Goal: Information Seeking & Learning: Learn about a topic

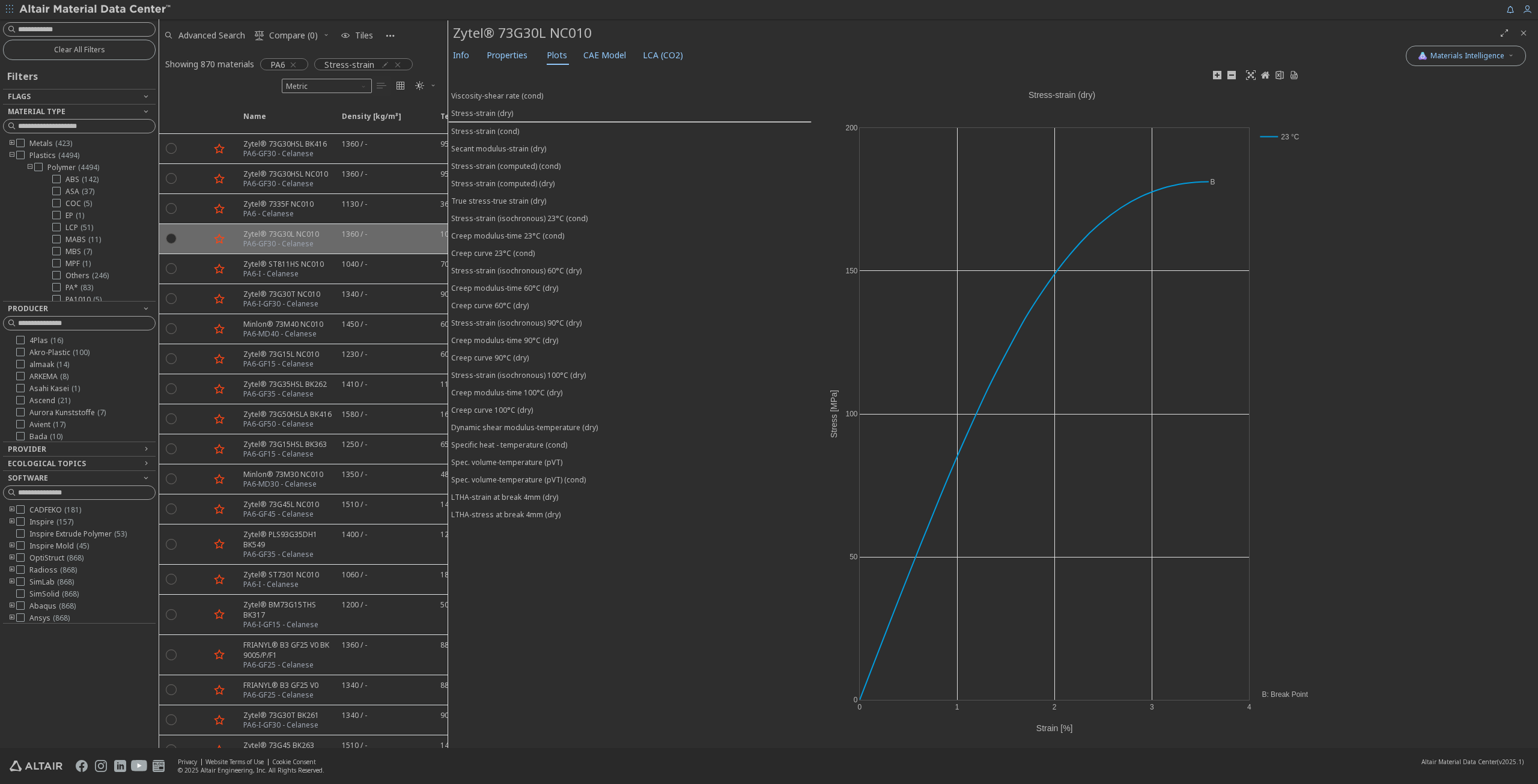
scroll to position [181, 0]
click at [504, 129] on div "Stress-strain (cond)" at bounding box center [485, 131] width 68 height 10
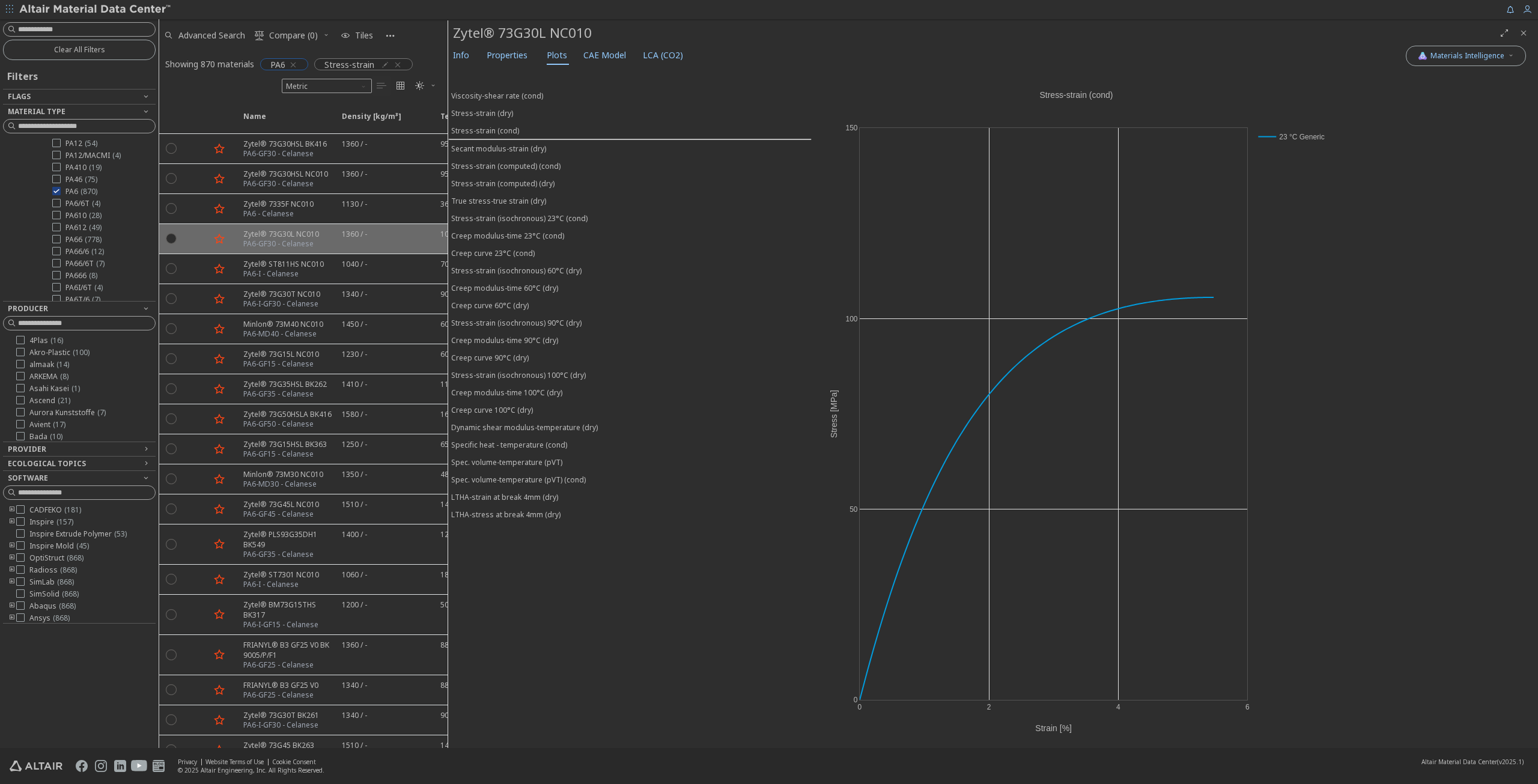
click at [294, 64] on icon "button" at bounding box center [293, 65] width 10 height 10
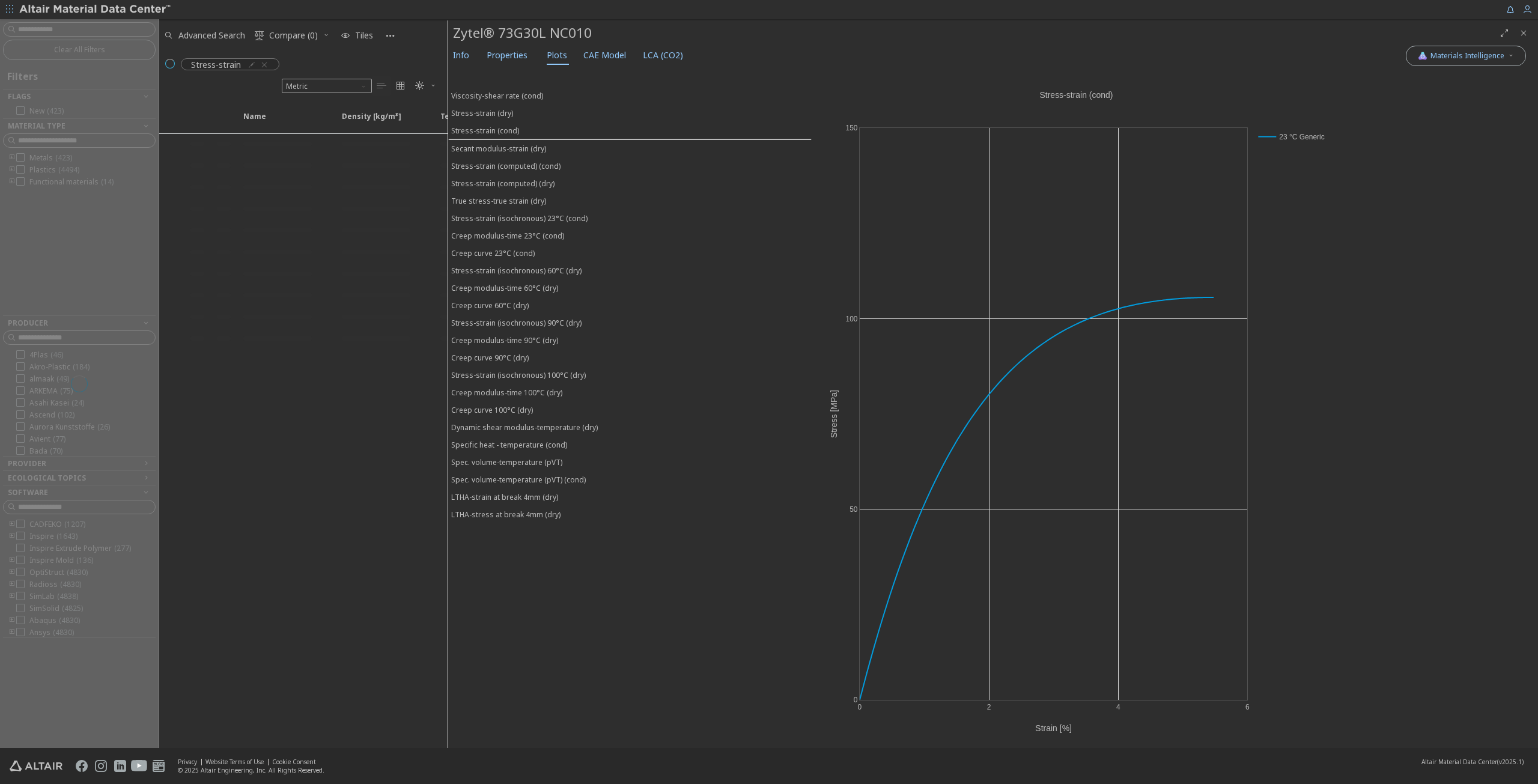
click at [1520, 27] on span "Close" at bounding box center [1524, 33] width 14 height 19
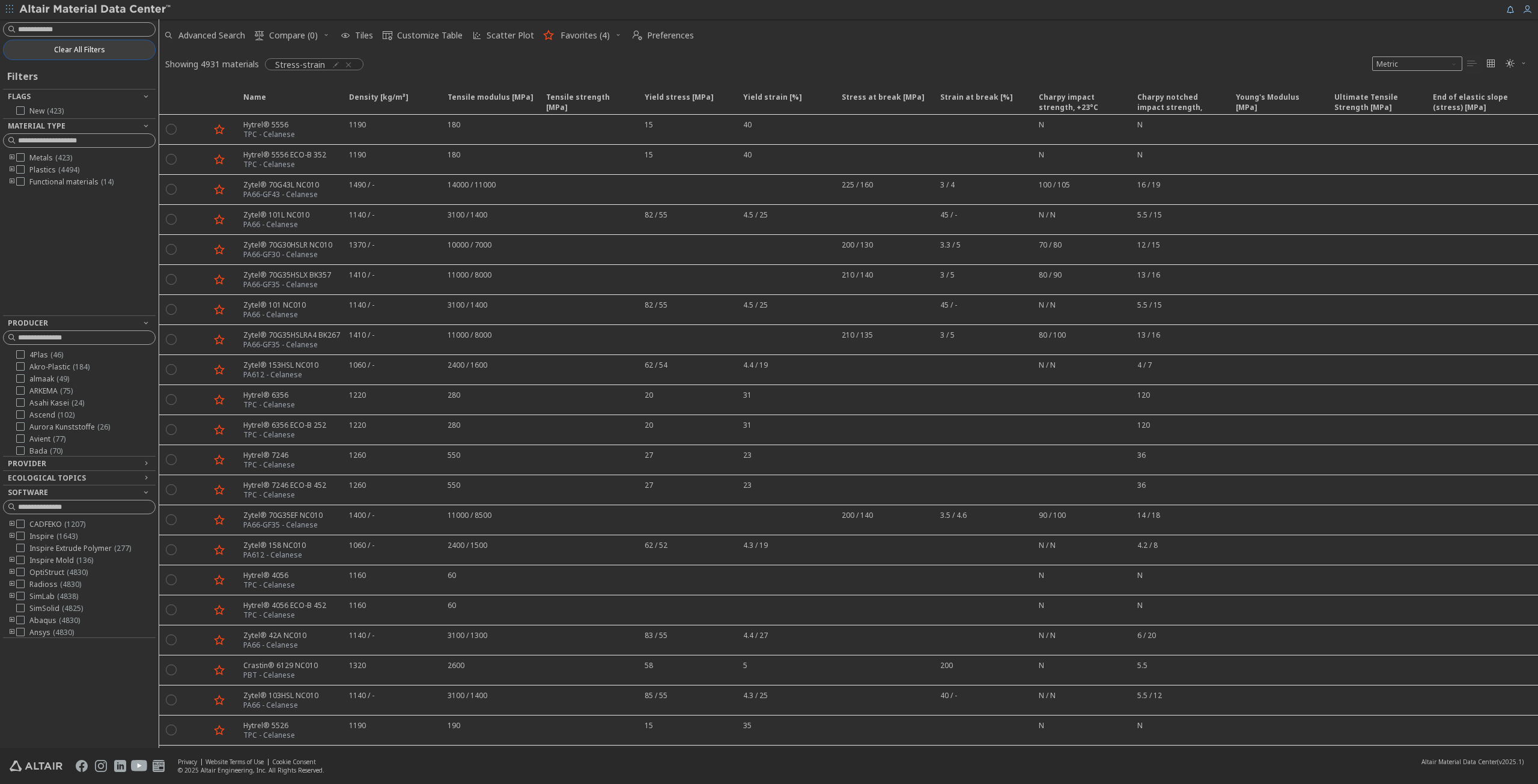
click at [68, 50] on span "Clear All Filters" at bounding box center [80, 50] width 51 height 10
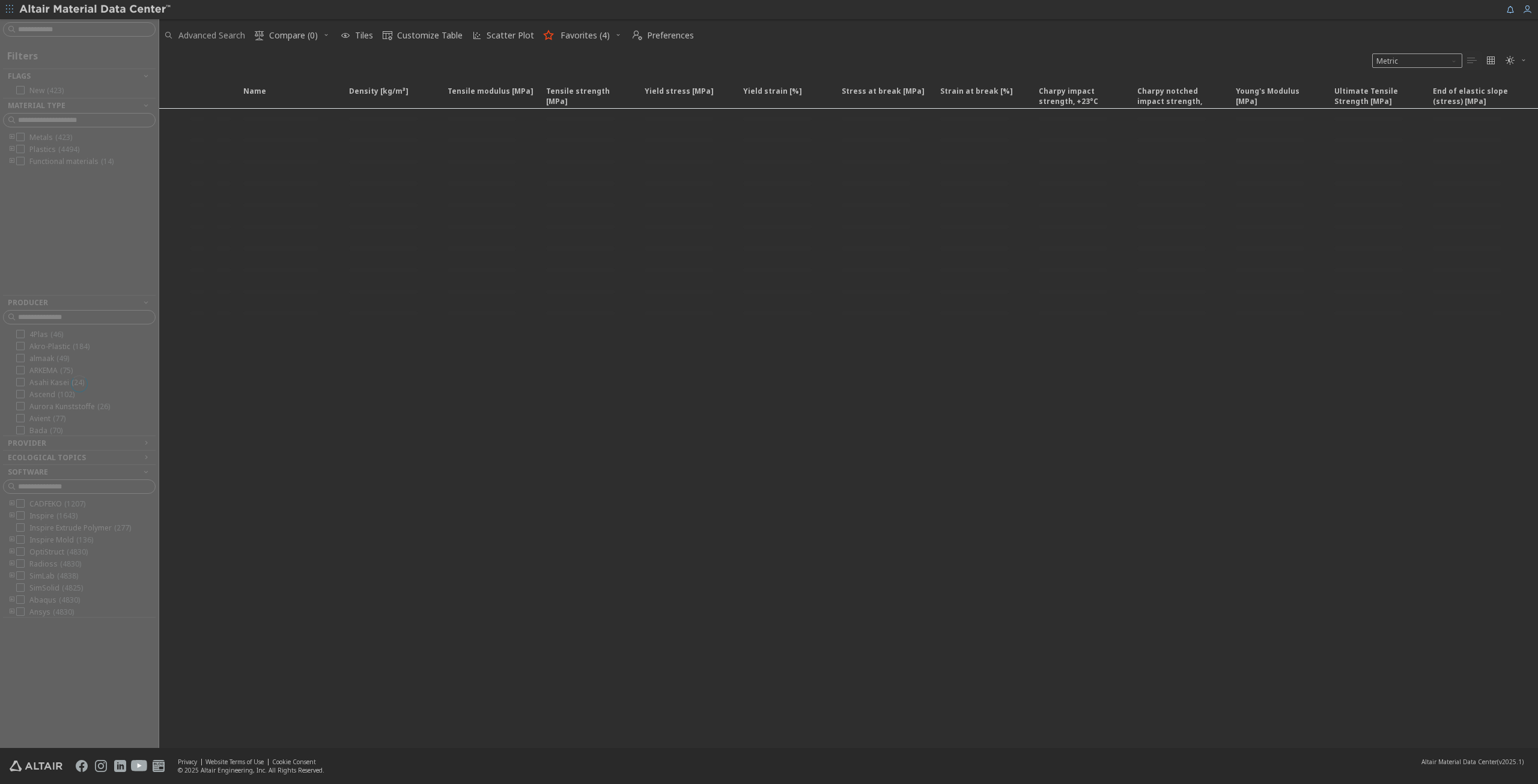
click at [210, 32] on span "Advanced Search" at bounding box center [211, 35] width 66 height 9
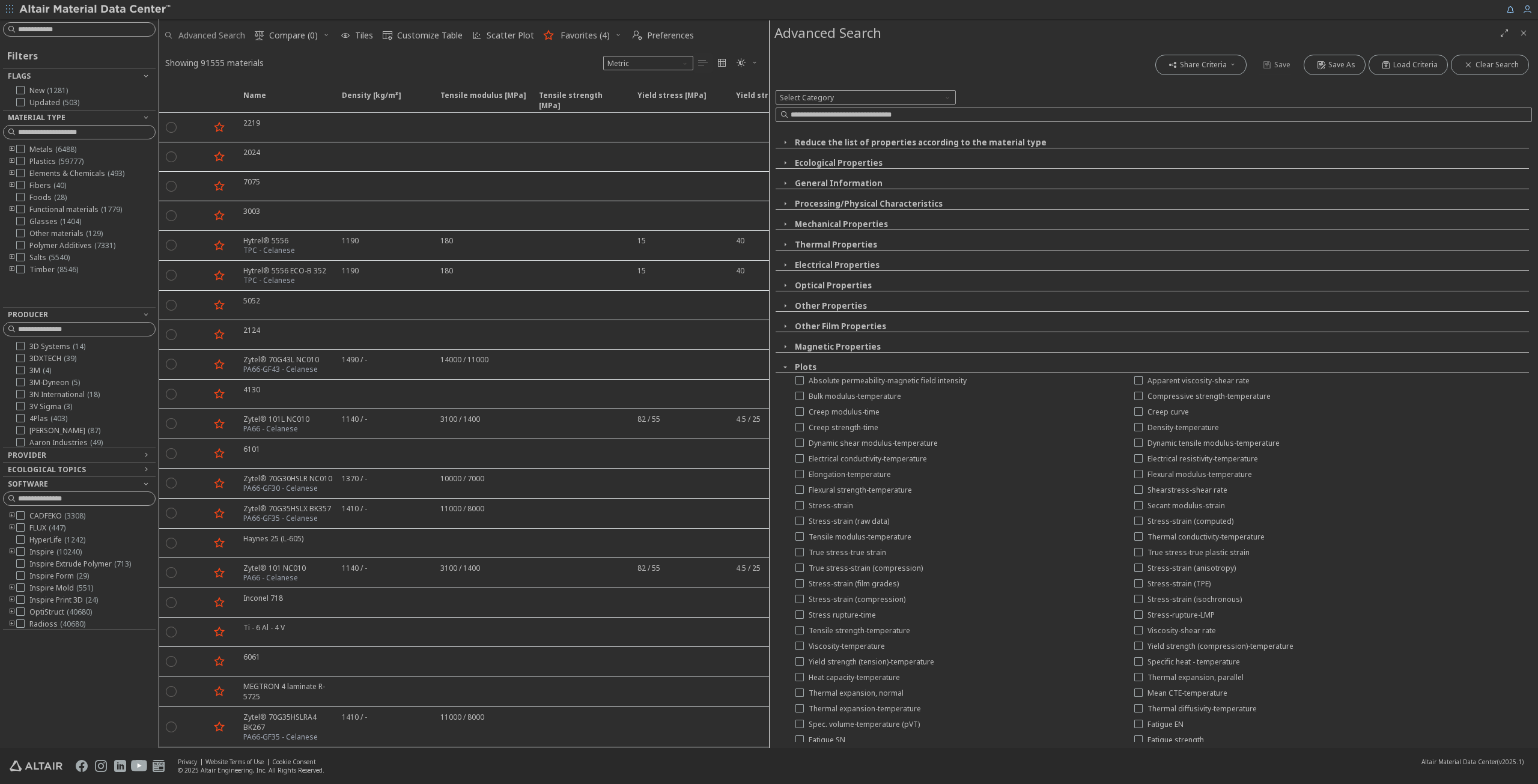
click at [219, 31] on span "Advanced Search" at bounding box center [211, 35] width 66 height 9
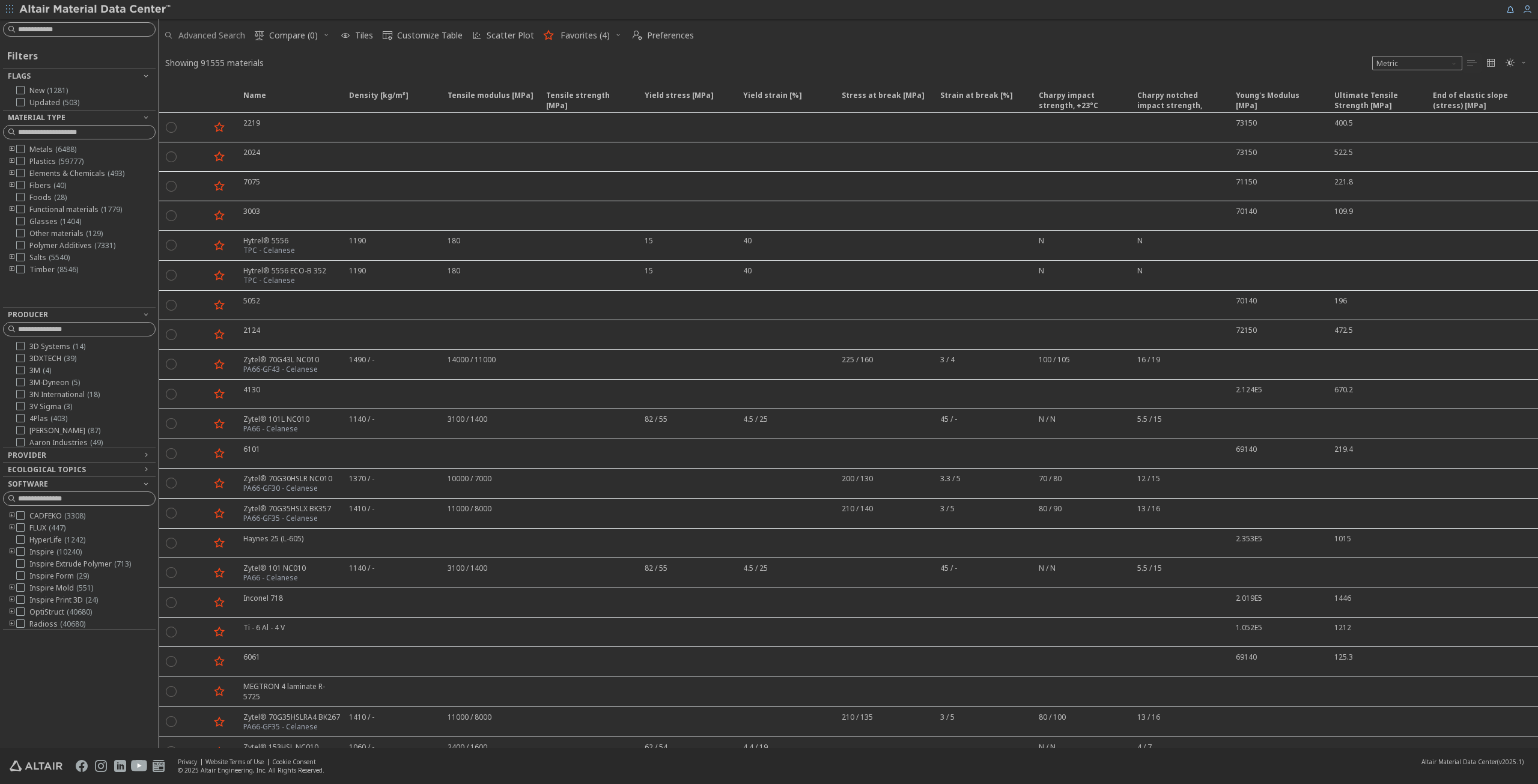
click at [213, 35] on span "Advanced Search" at bounding box center [211, 35] width 66 height 9
click at [231, 31] on span "Advanced Search" at bounding box center [211, 35] width 66 height 9
click at [215, 34] on span "Advanced Search" at bounding box center [211, 35] width 66 height 9
click at [791, 35] on div "Advanced Search  Compare (0) Tiles  Customize Table Scatter Plot Favorites (4…" at bounding box center [843, 35] width 1369 height 26
click at [214, 31] on span "Advanced Search" at bounding box center [211, 35] width 66 height 9
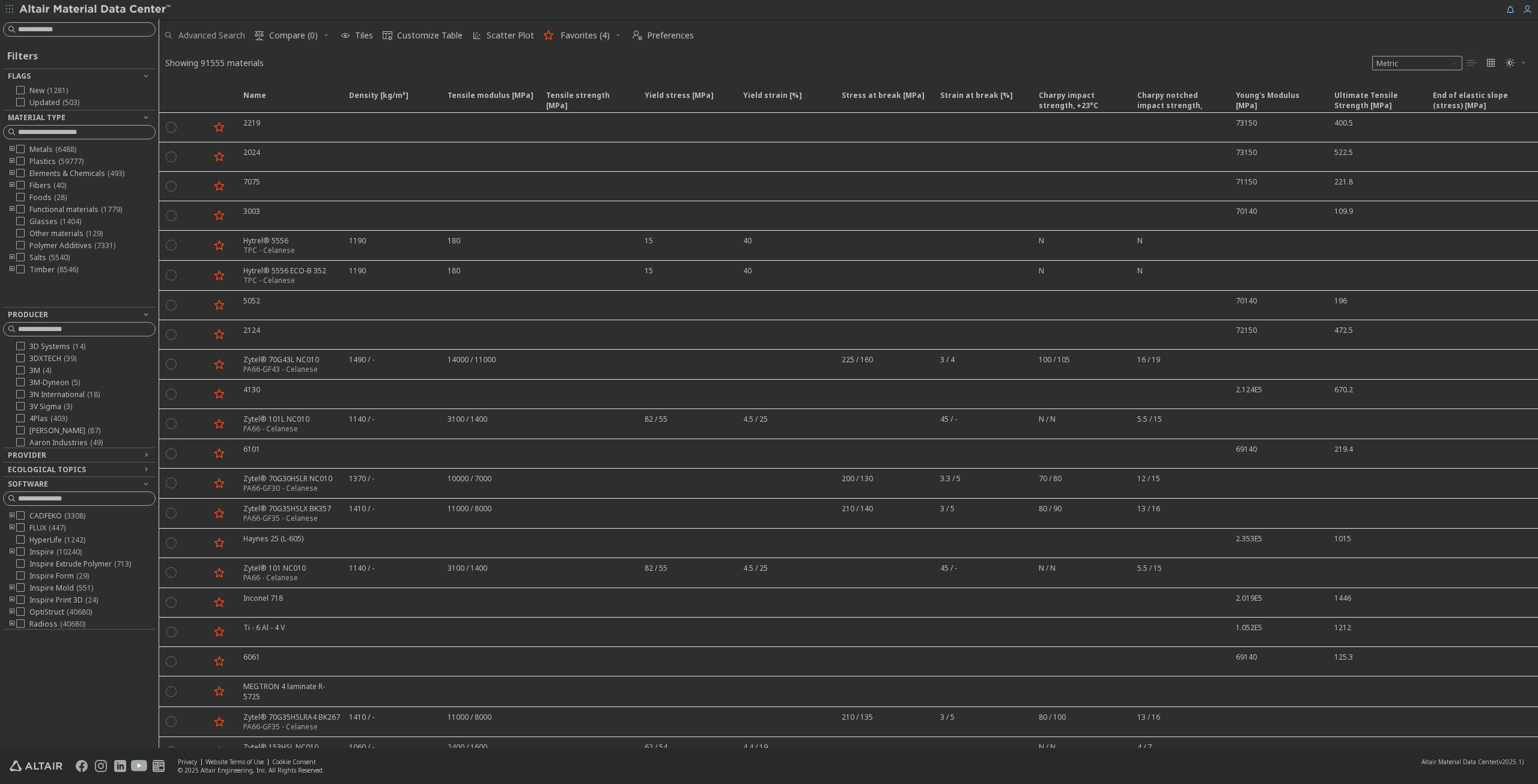
click at [214, 35] on span "Advanced Search" at bounding box center [211, 35] width 66 height 9
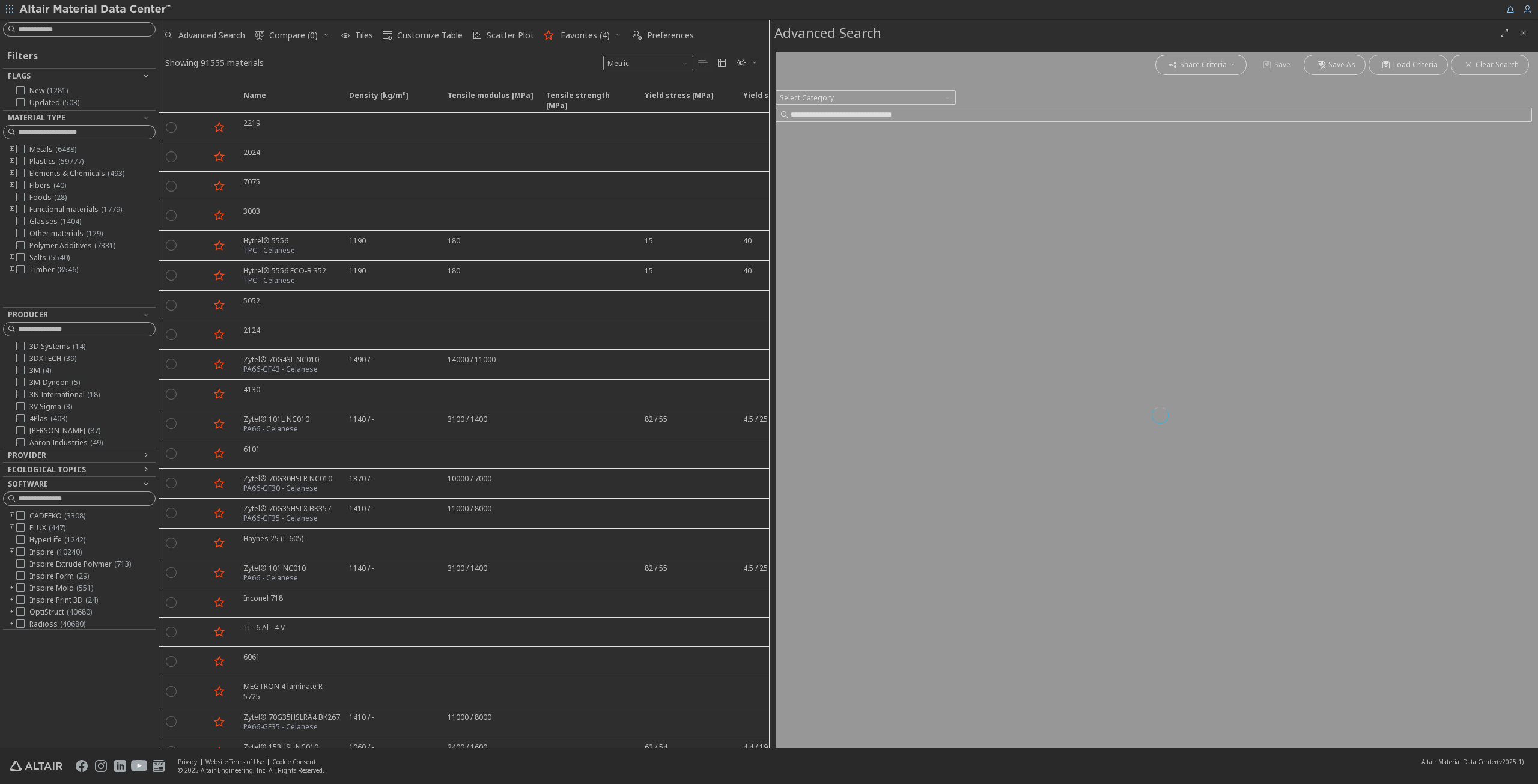
click at [619, 34] on span "button" at bounding box center [618, 35] width 12 height 19
click at [601, 32] on span "Favorites (4)" at bounding box center [585, 35] width 50 height 9
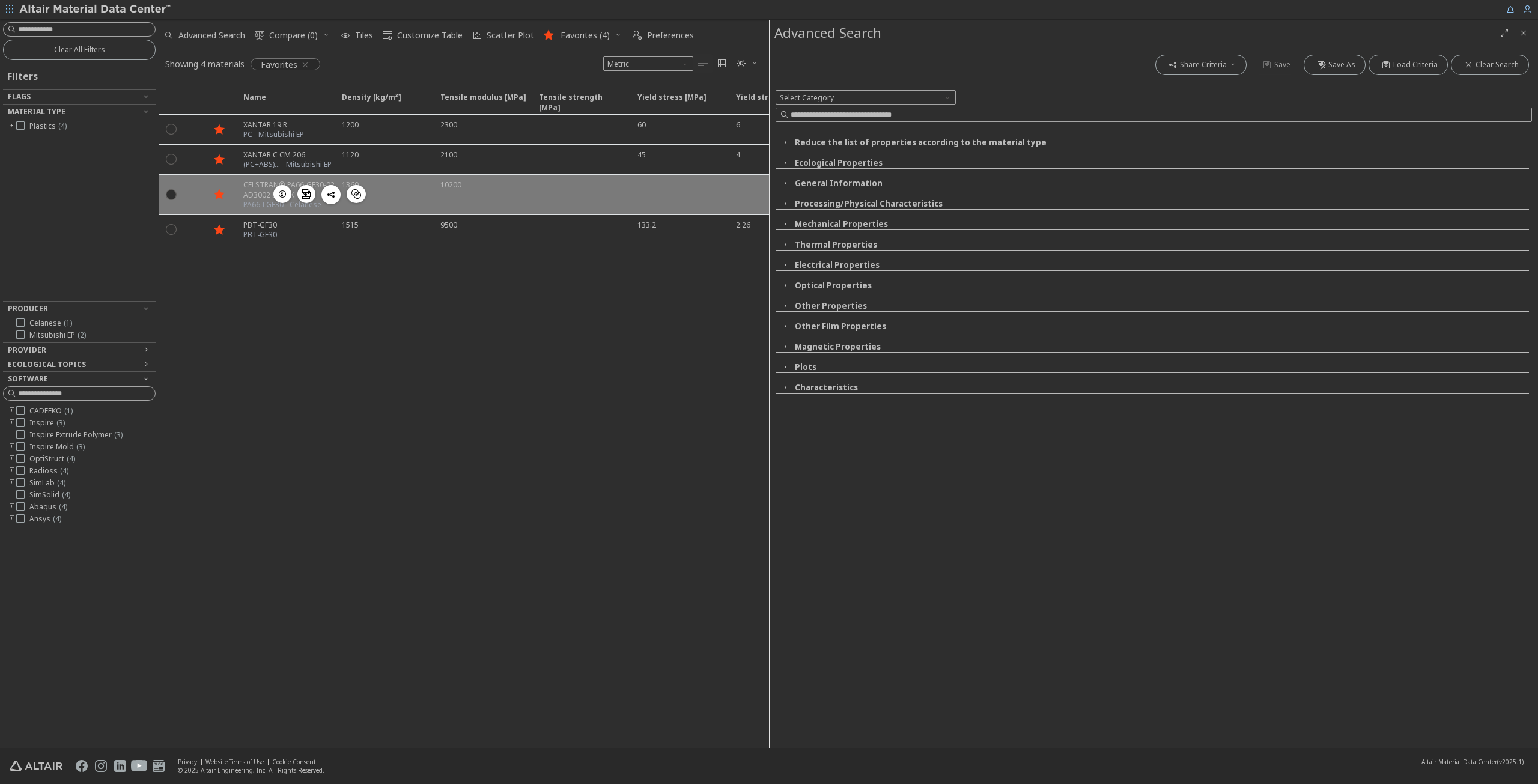
click at [241, 181] on div "CELSTRAN® PA66-GF30-02 AD3002 BLACK PA66-LGF30 - Celanese  " at bounding box center [285, 195] width 98 height 40
click at [237, 181] on div "CELSTRAN® PA66-GF30-02 AD3002 BLACK PA66-LGF30 - Celanese  " at bounding box center [285, 195] width 98 height 40
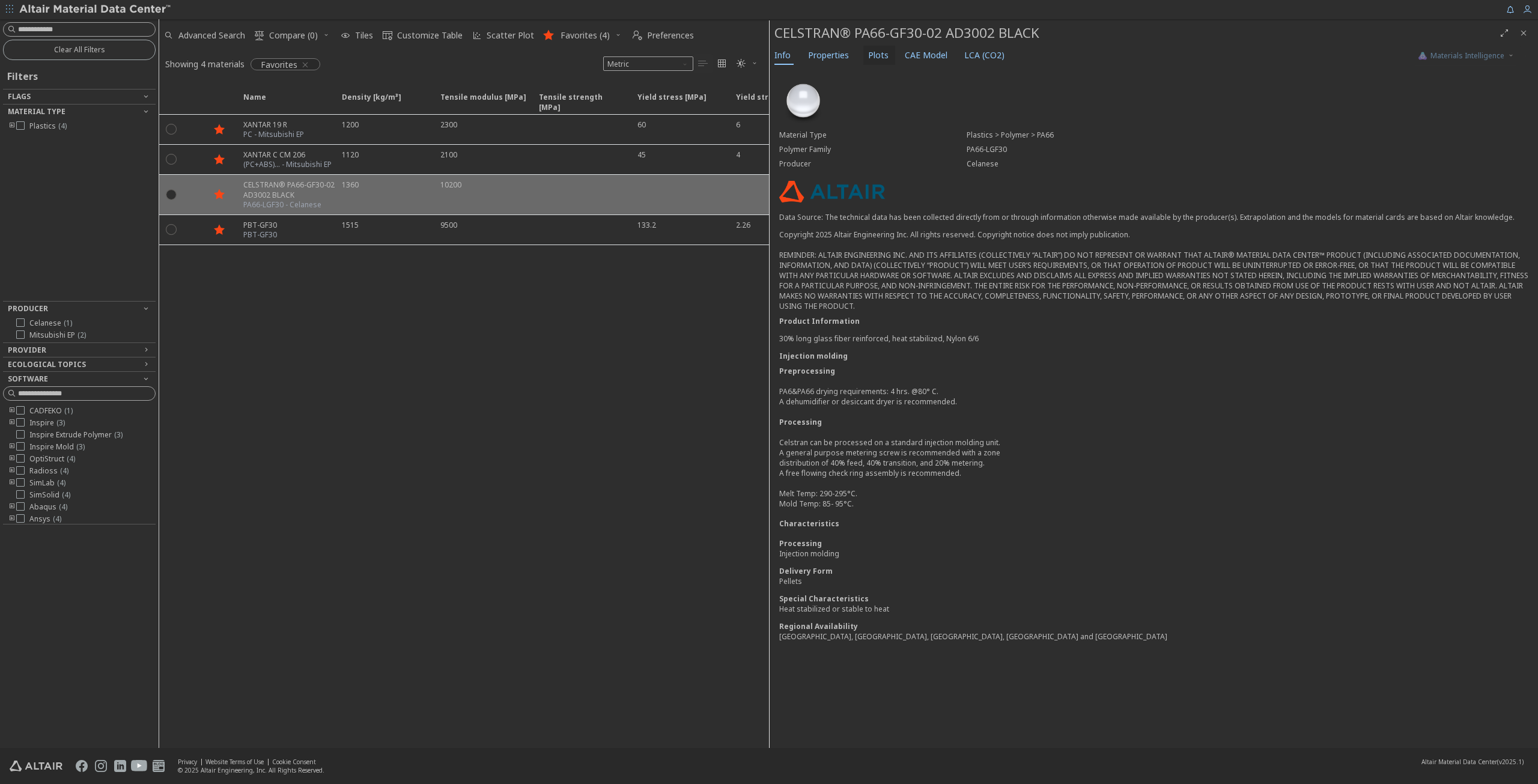
click at [875, 55] on span "Plots" at bounding box center [879, 55] width 21 height 19
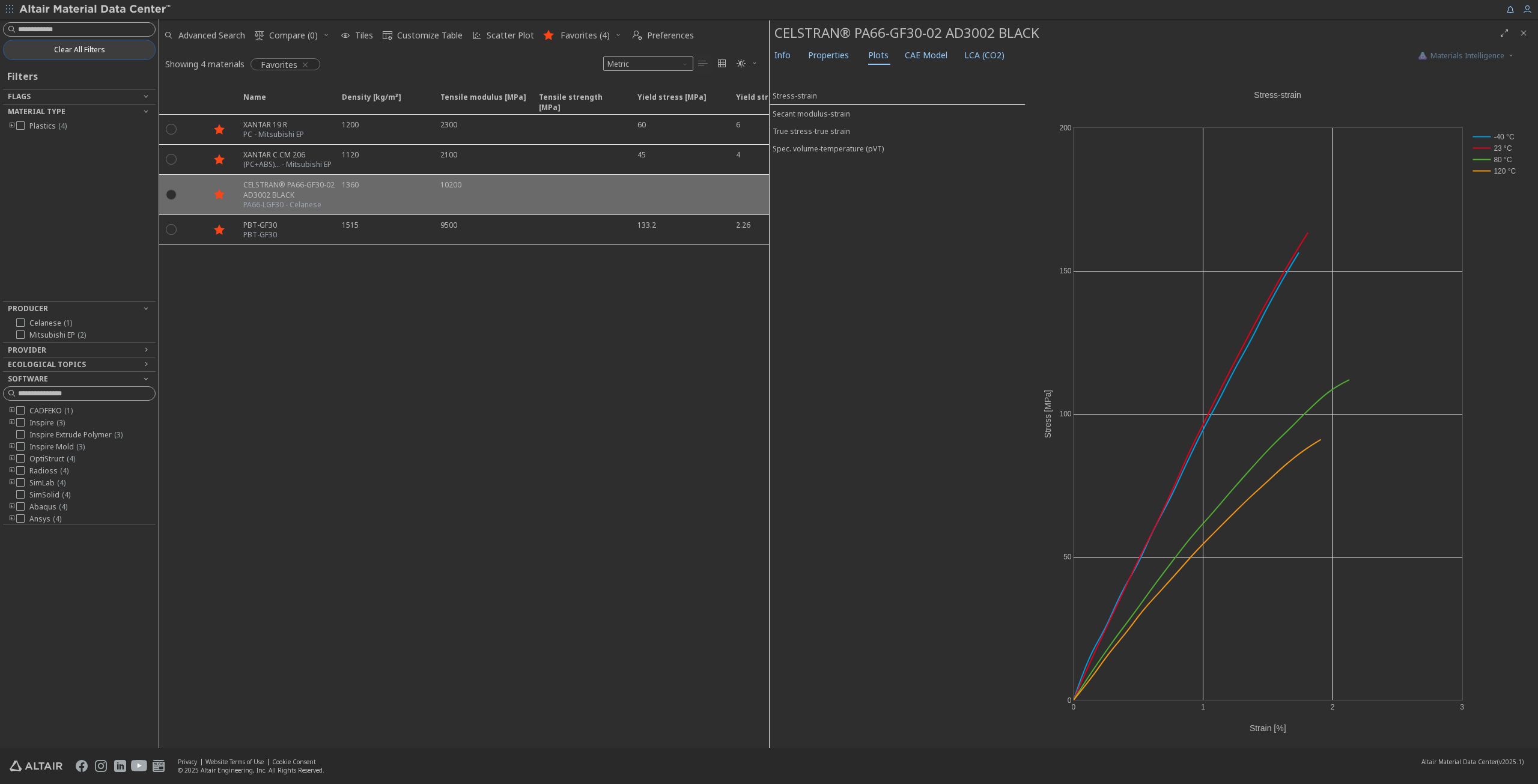
click at [110, 57] on button "Clear All Filters" at bounding box center [79, 50] width 153 height 21
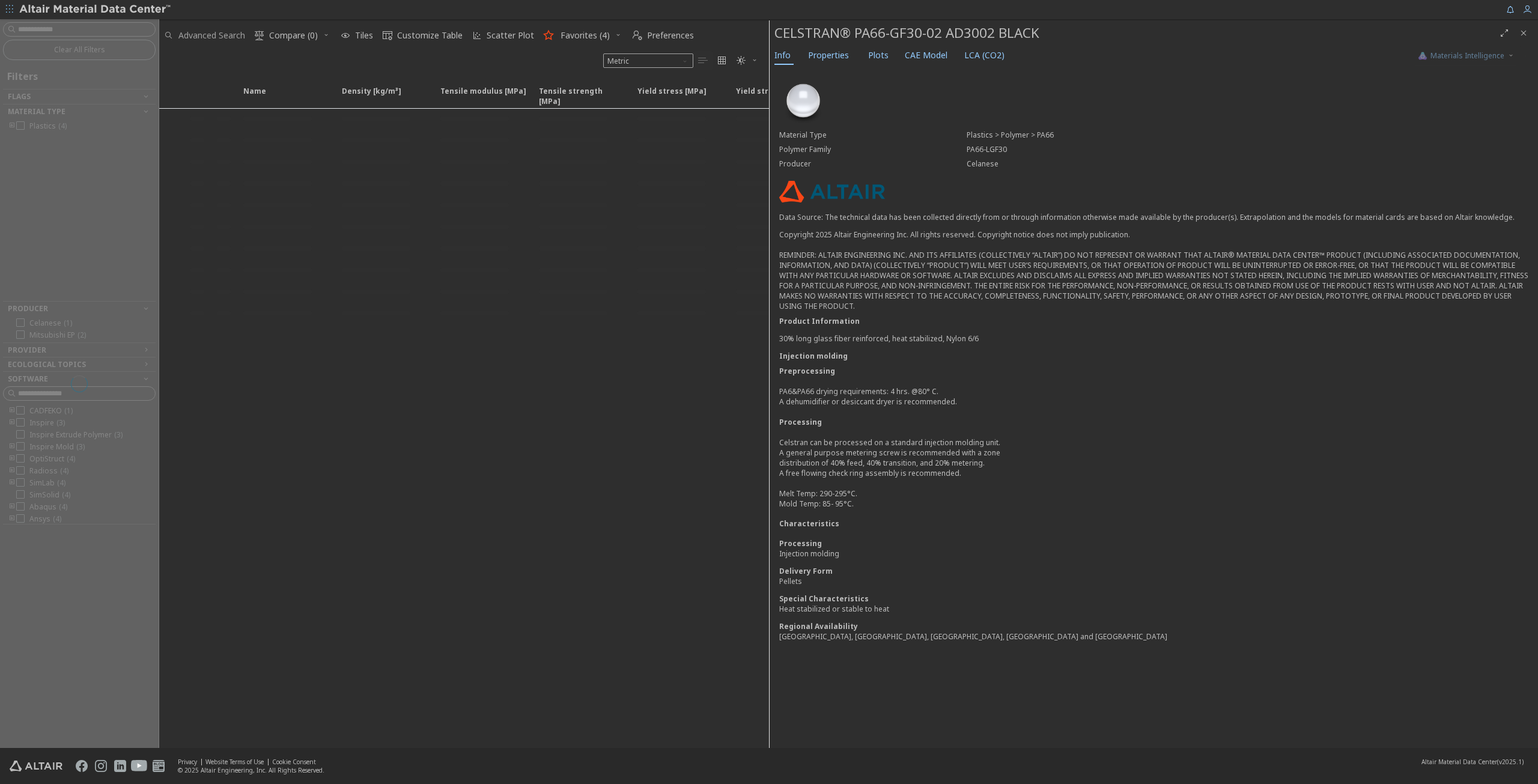
click at [221, 31] on span "Advanced Search" at bounding box center [211, 35] width 66 height 9
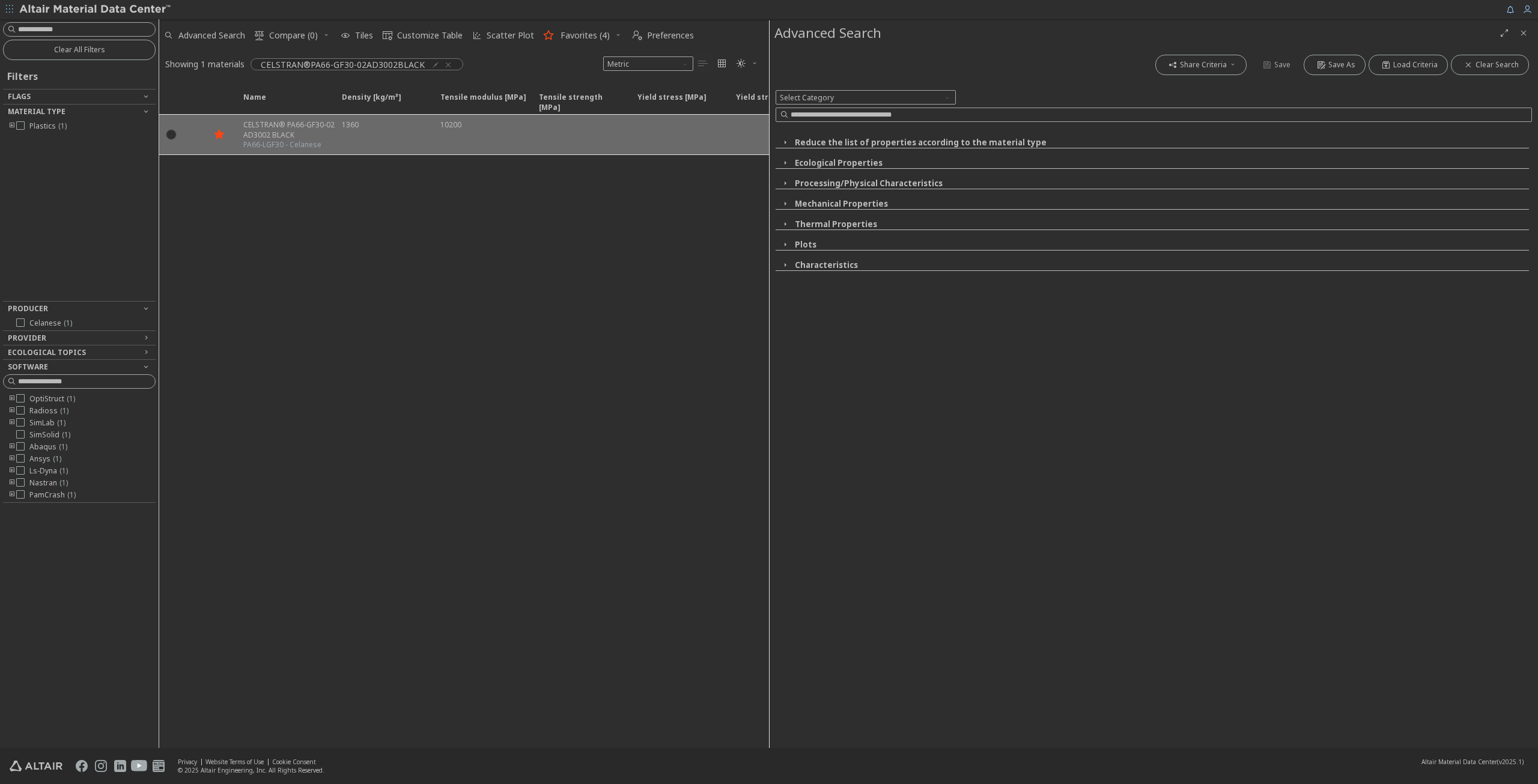
click at [785, 199] on icon "button" at bounding box center [785, 204] width 10 height 10
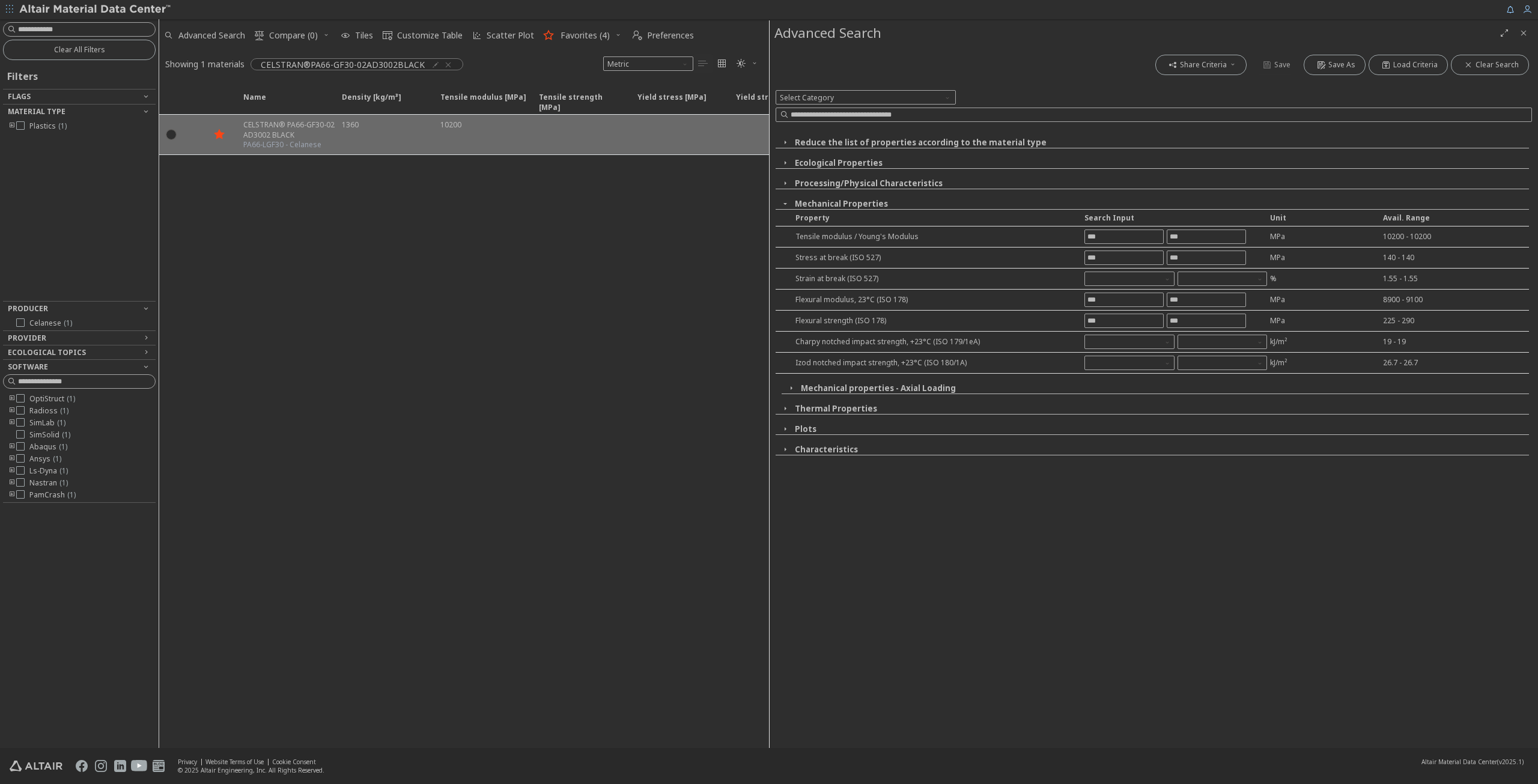
click at [788, 188] on icon "button" at bounding box center [785, 183] width 10 height 10
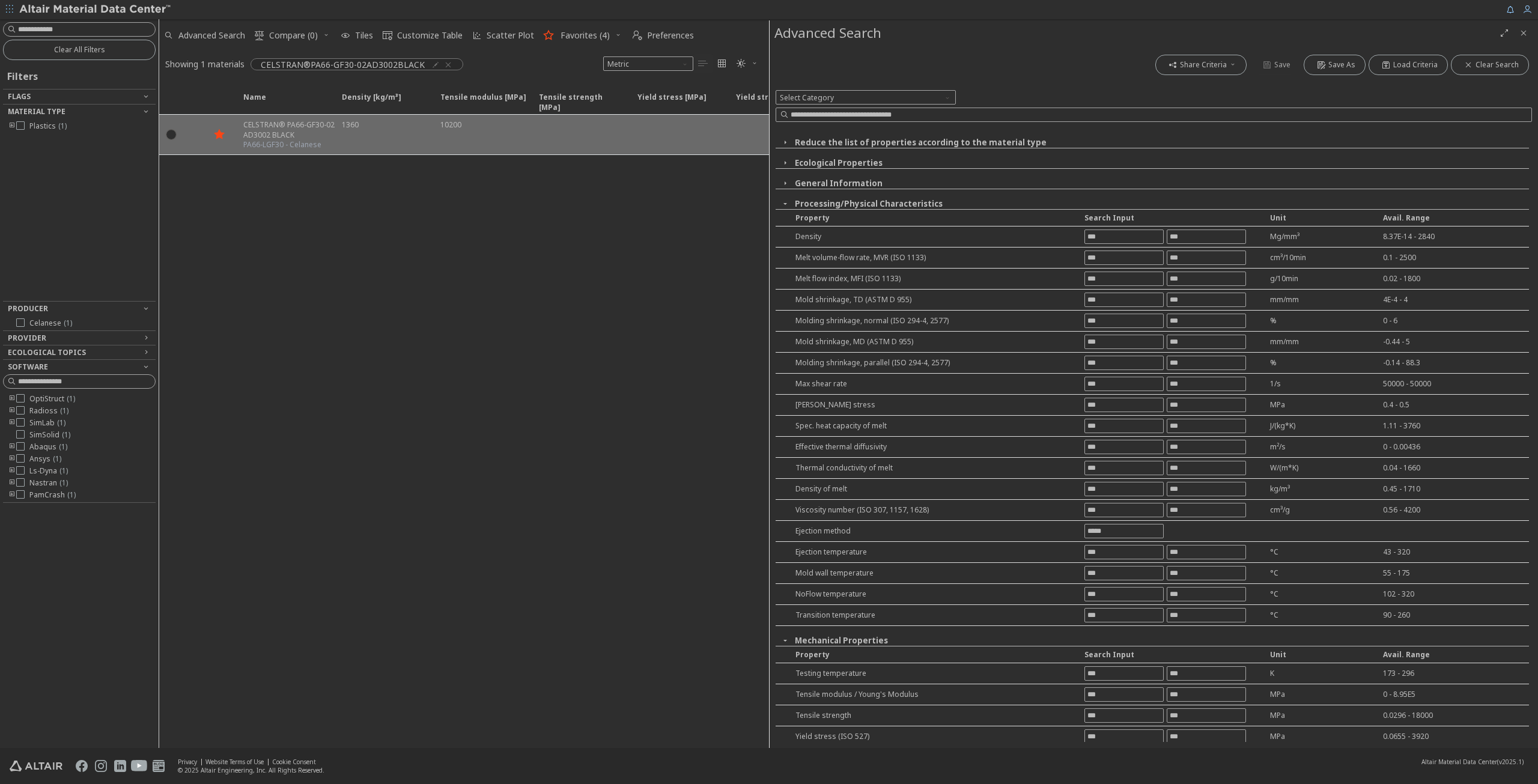
click at [783, 199] on icon "button" at bounding box center [785, 204] width 10 height 10
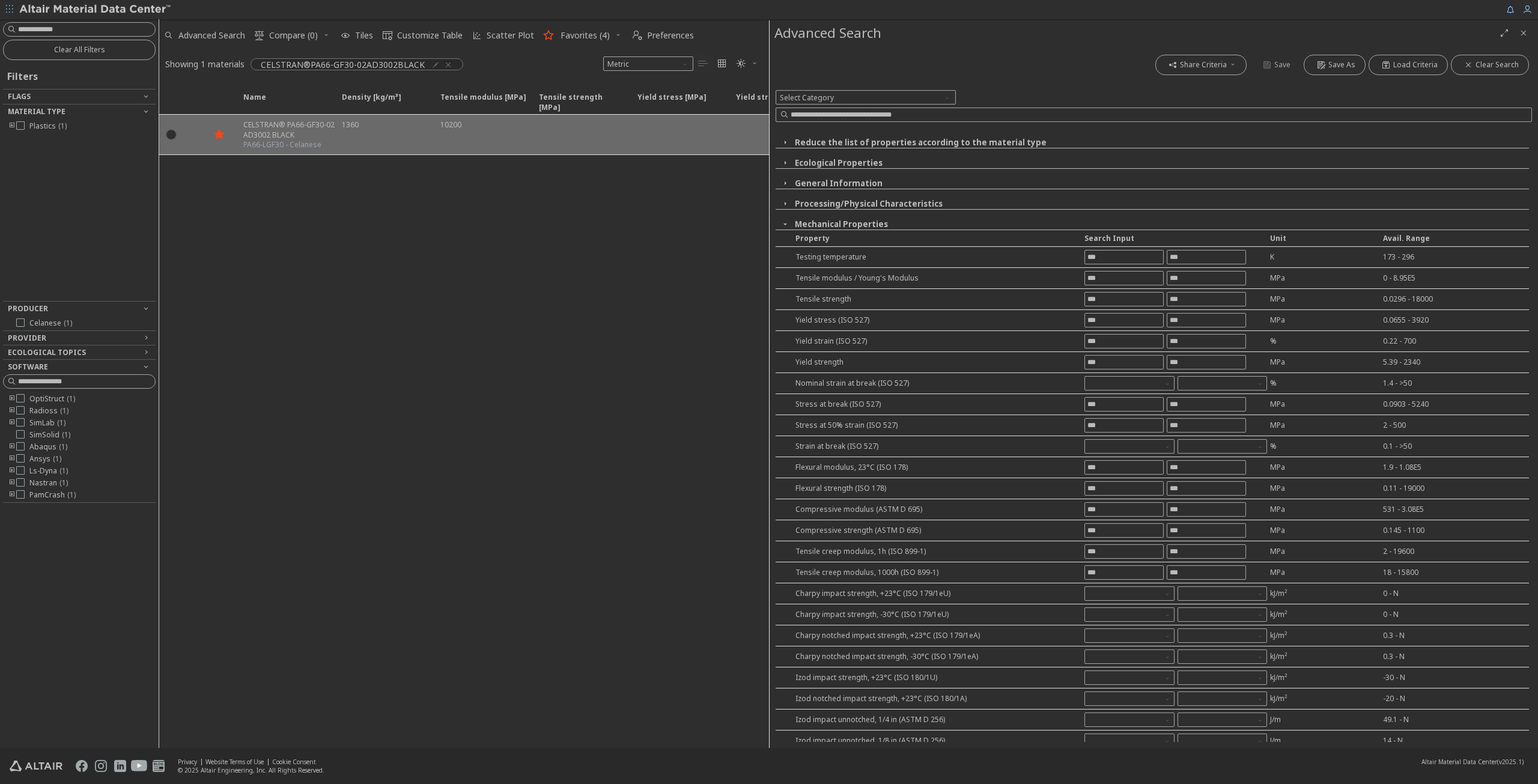
click at [783, 219] on icon "button" at bounding box center [785, 224] width 10 height 10
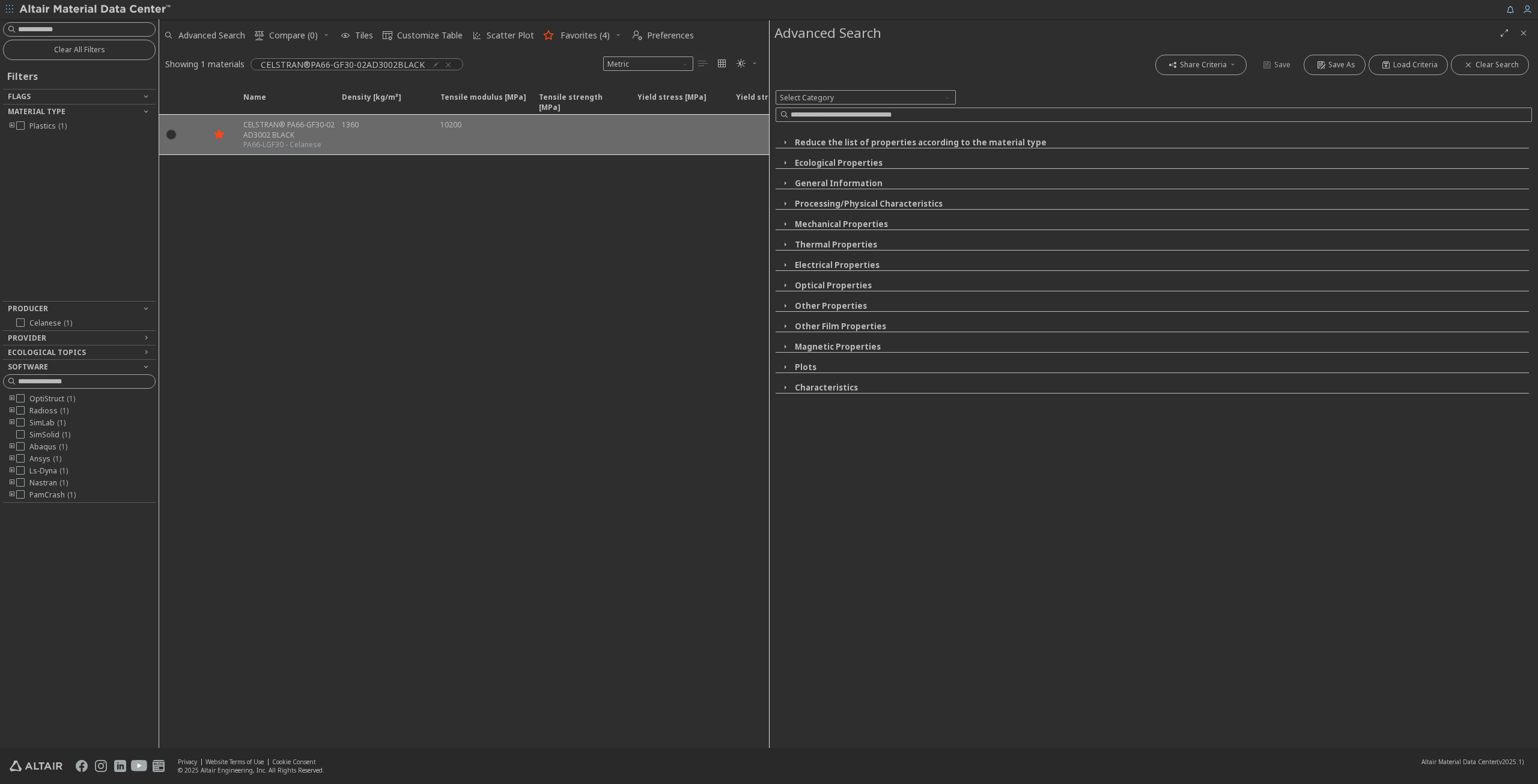
click at [783, 362] on icon "button" at bounding box center [785, 367] width 10 height 10
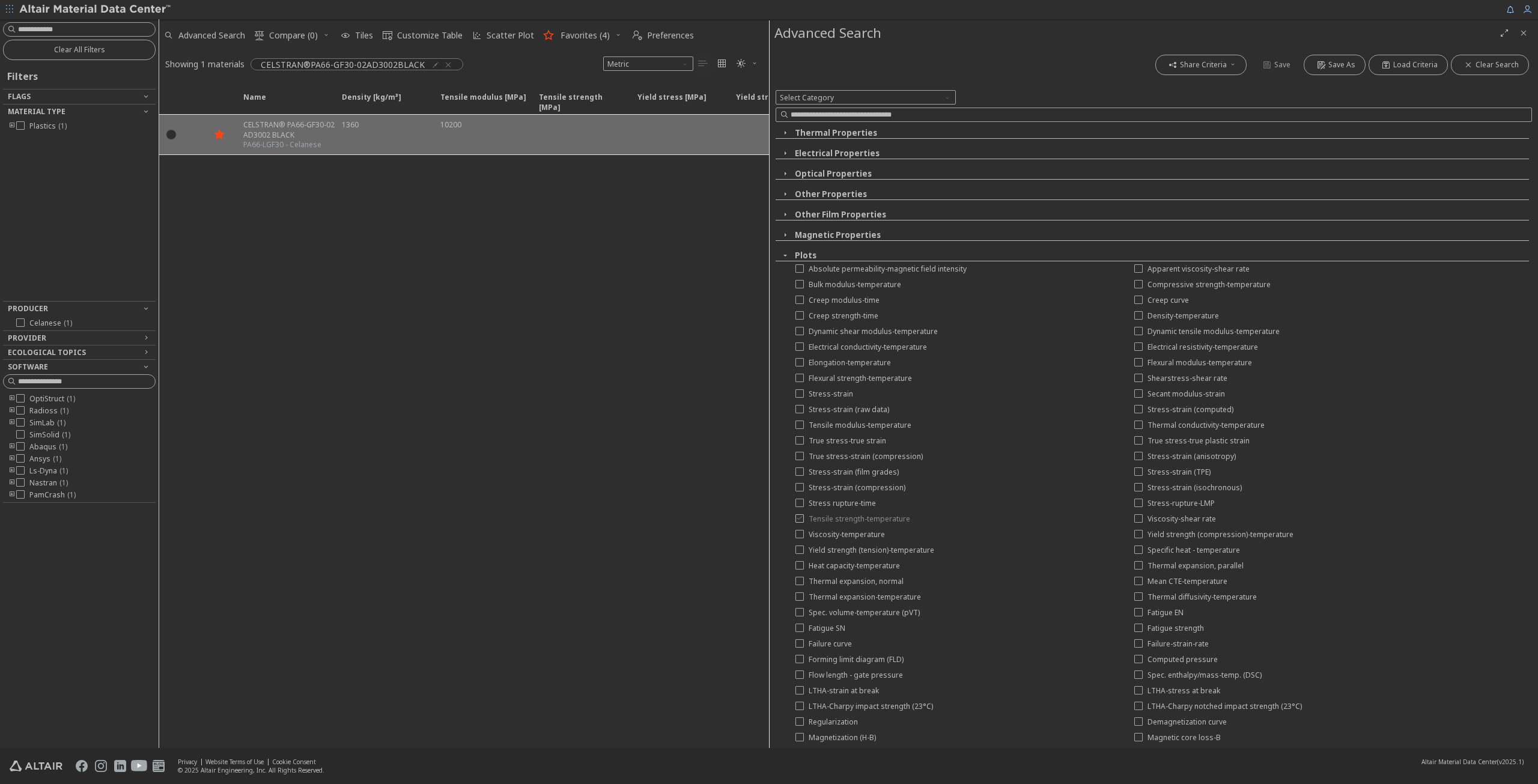
scroll to position [226, 0]
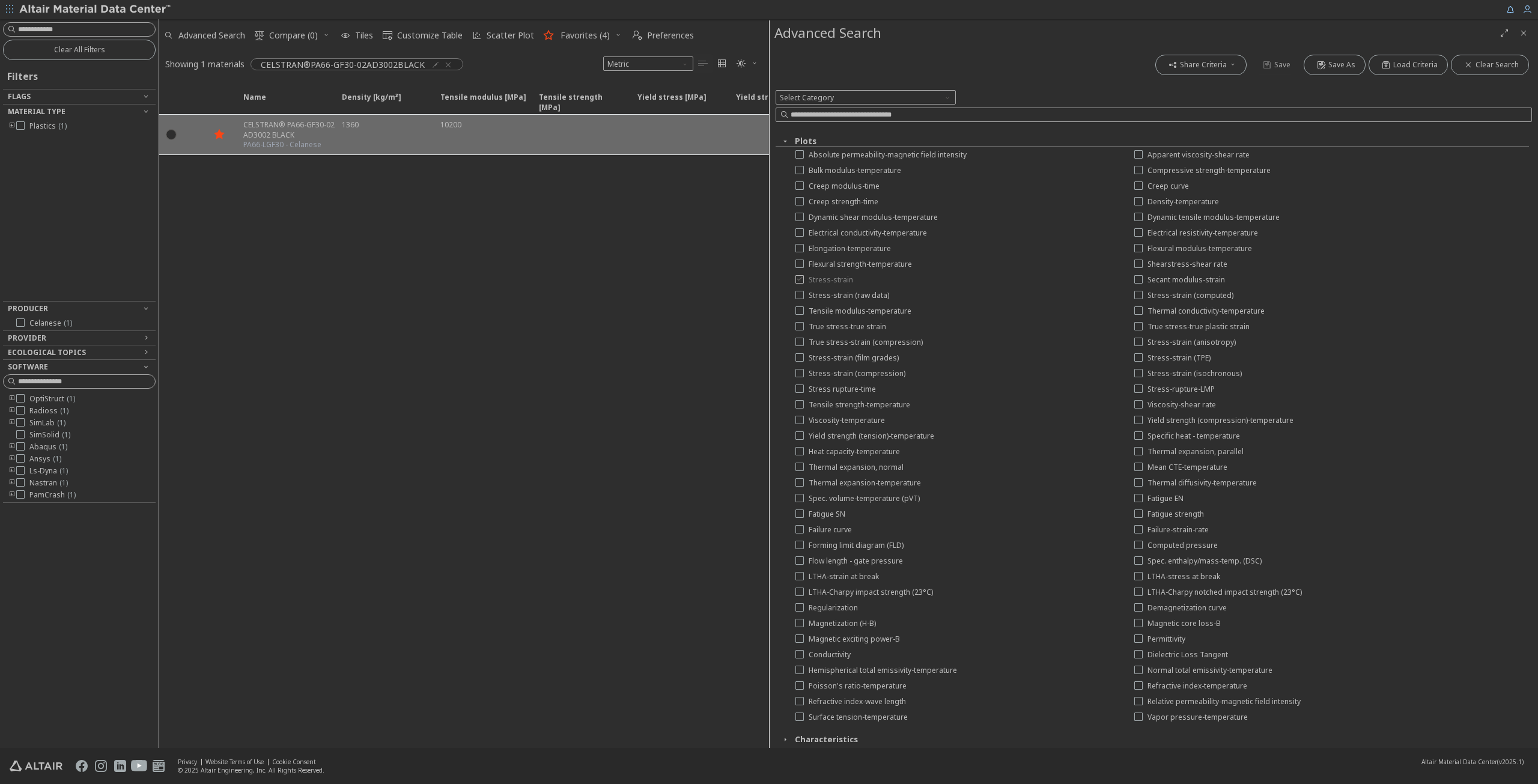
click at [803, 277] on div at bounding box center [799, 279] width 9 height 9
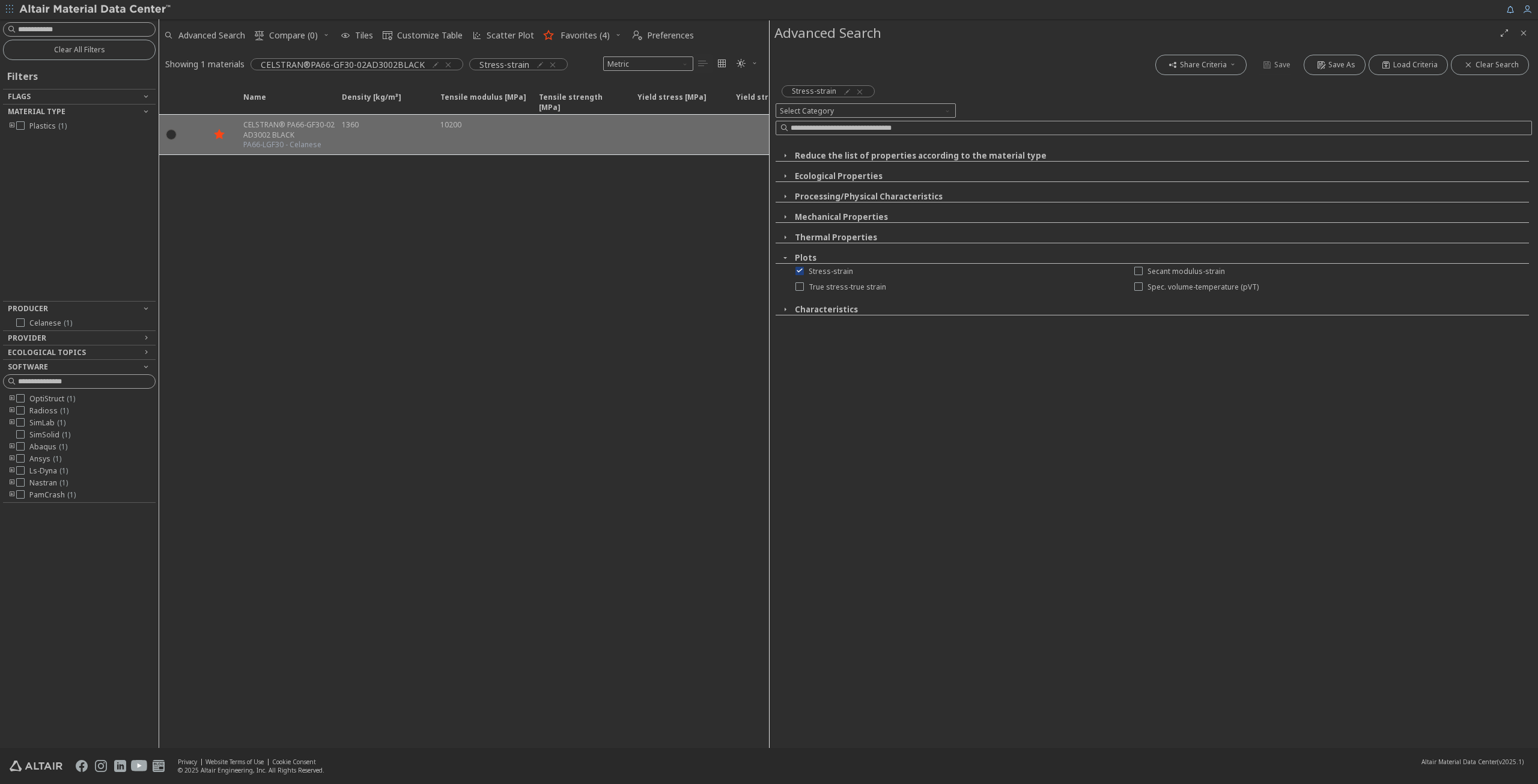
scroll to position [0, 0]
click at [447, 64] on icon "button" at bounding box center [448, 65] width 10 height 10
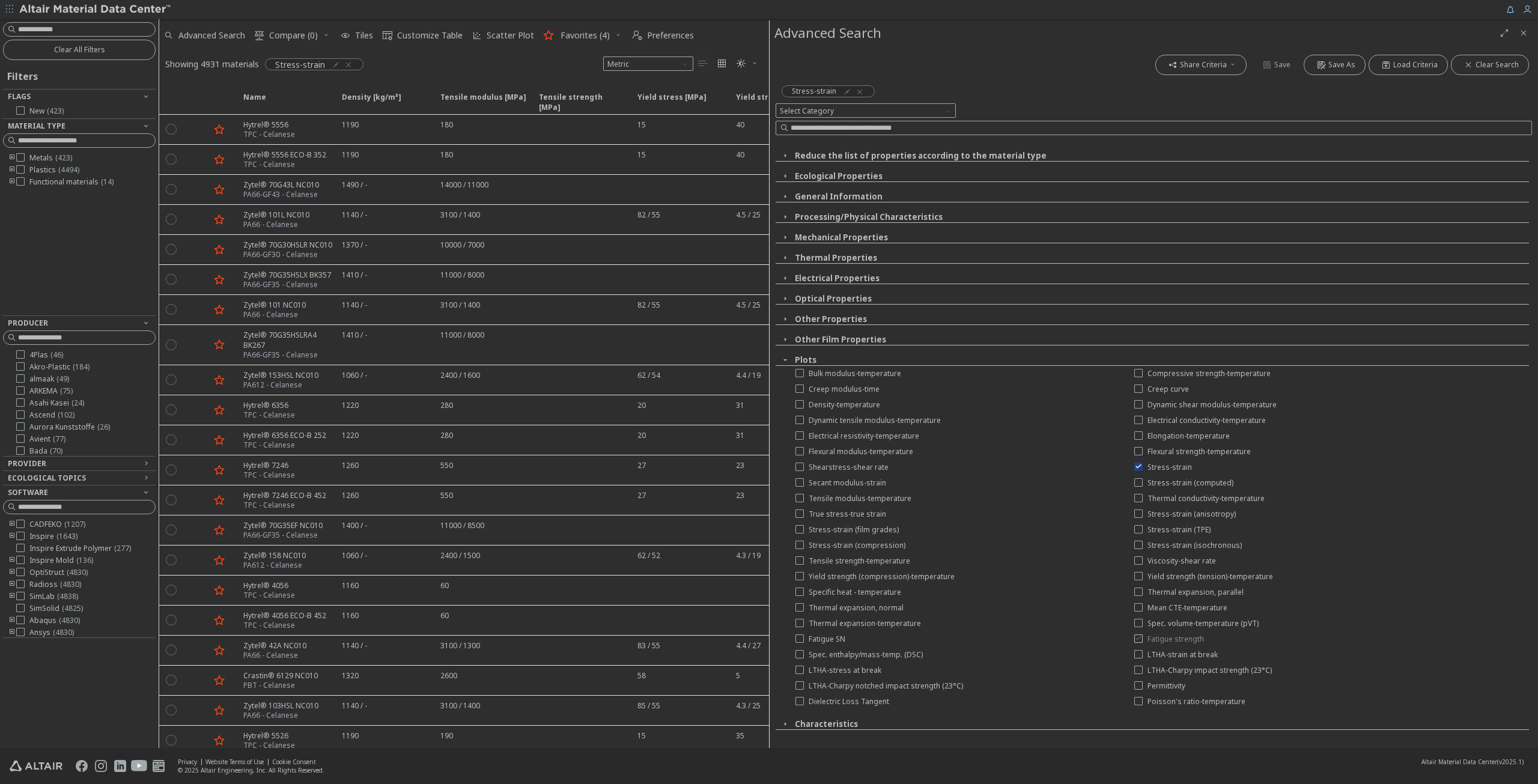
click at [1158, 638] on span "Fatigue strength" at bounding box center [1176, 639] width 57 height 10
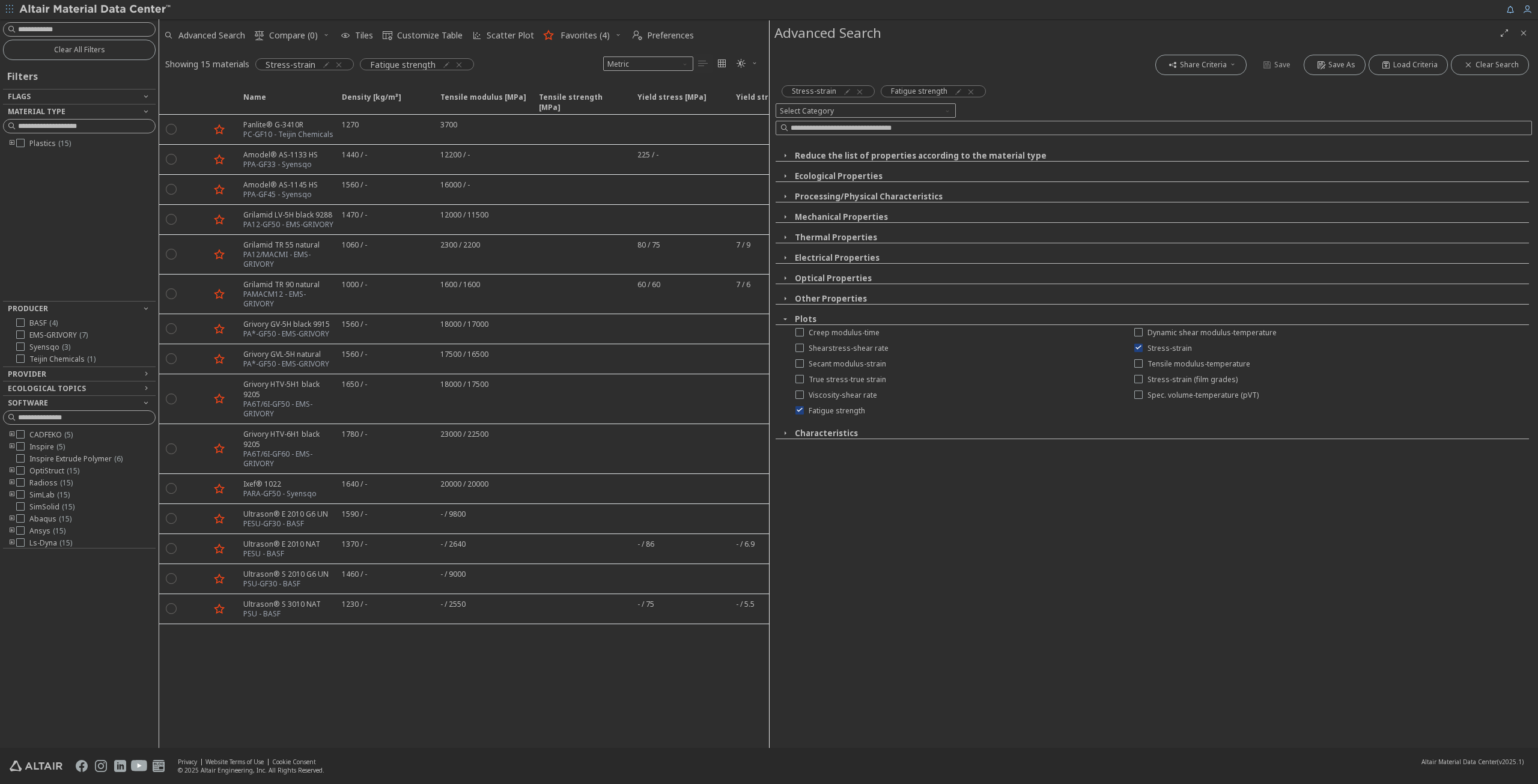
click at [11, 141] on icon "toogle group" at bounding box center [12, 144] width 9 height 10
click at [30, 154] on icon "toogle group" at bounding box center [30, 156] width 9 height 10
click at [57, 165] on icon at bounding box center [56, 167] width 9 height 9
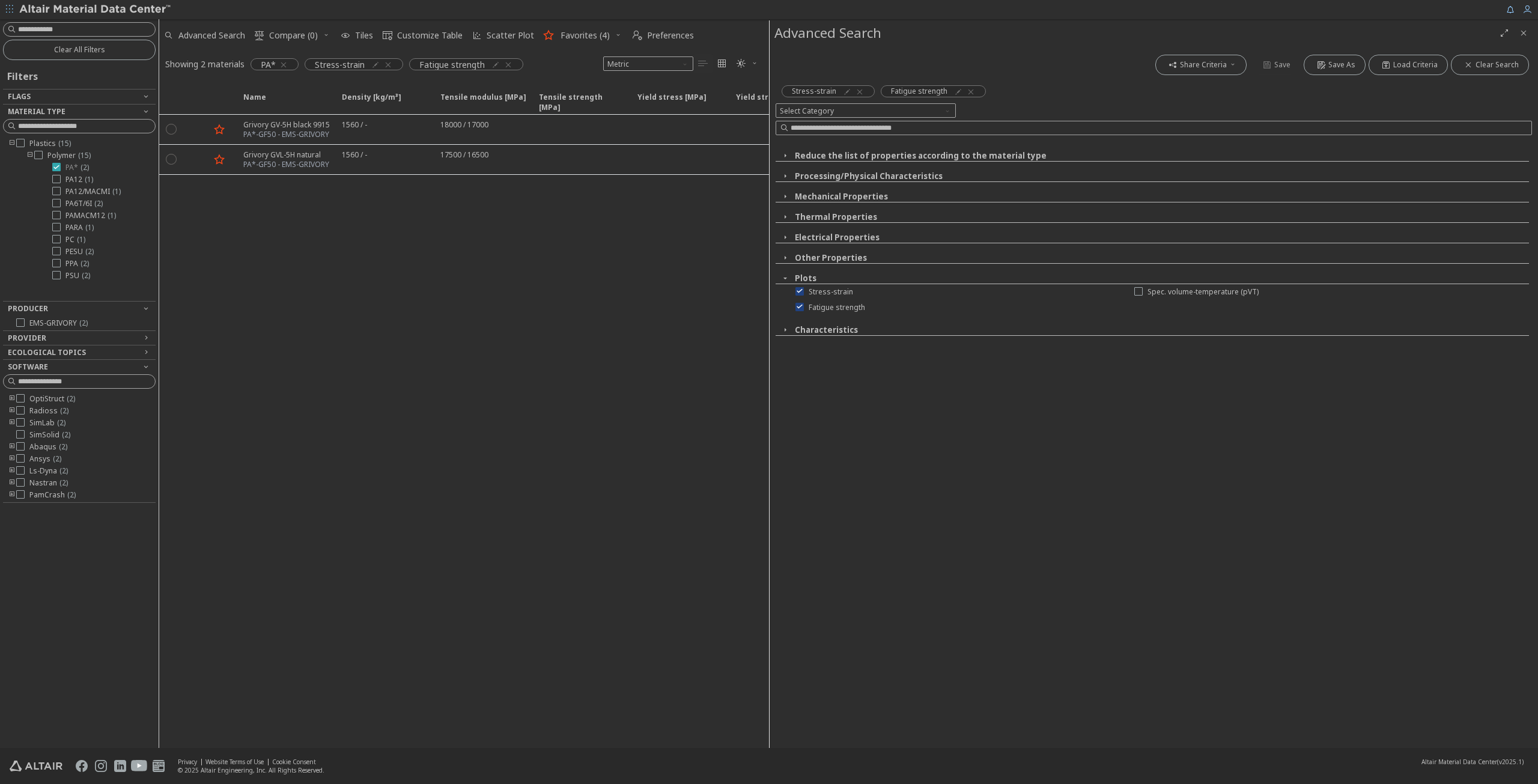
click at [58, 165] on icon at bounding box center [56, 167] width 9 height 9
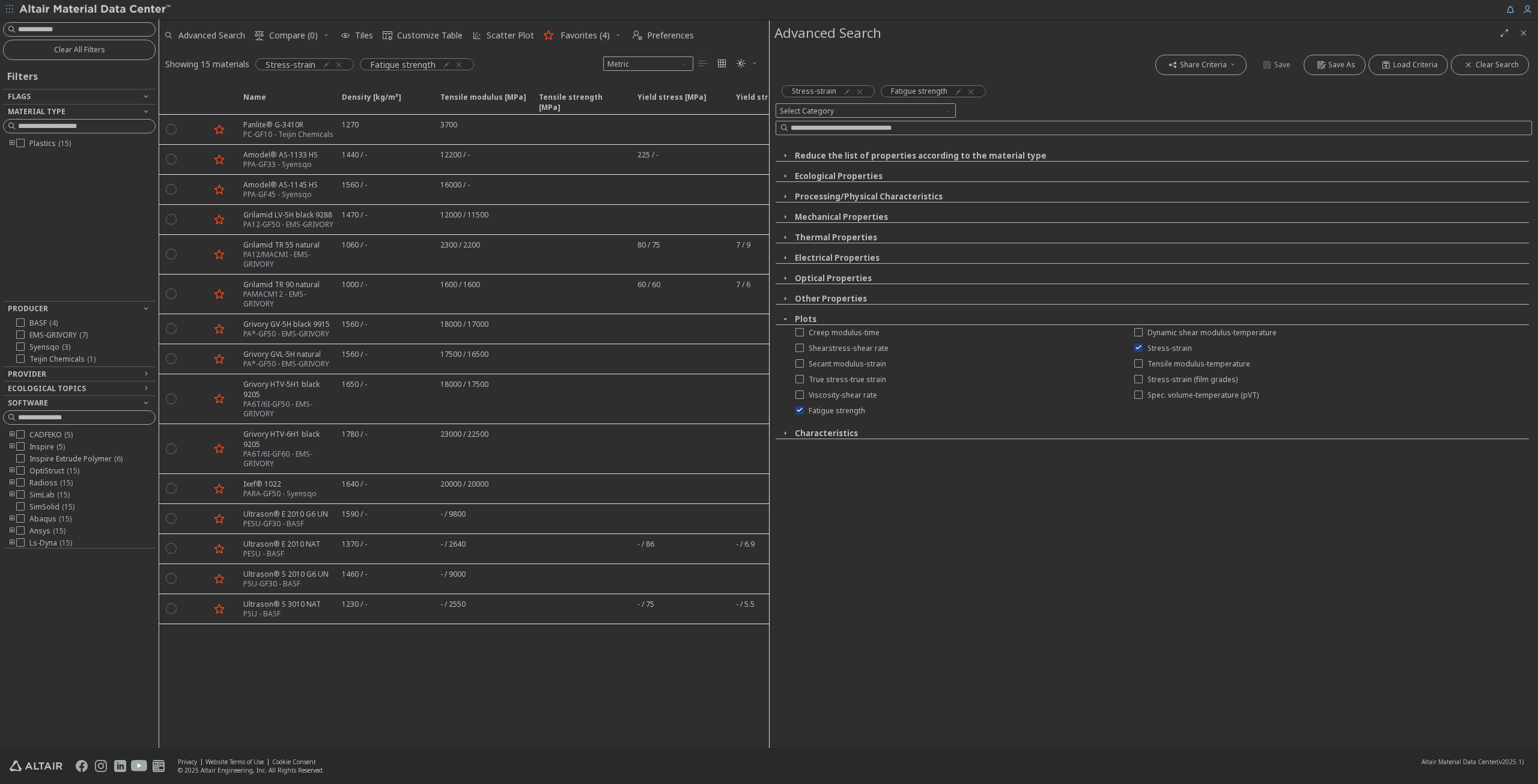
click at [10, 142] on icon "toogle group" at bounding box center [12, 144] width 9 height 10
click at [28, 153] on icon "toogle group" at bounding box center [30, 156] width 9 height 10
click at [461, 65] on icon "button" at bounding box center [459, 65] width 10 height 10
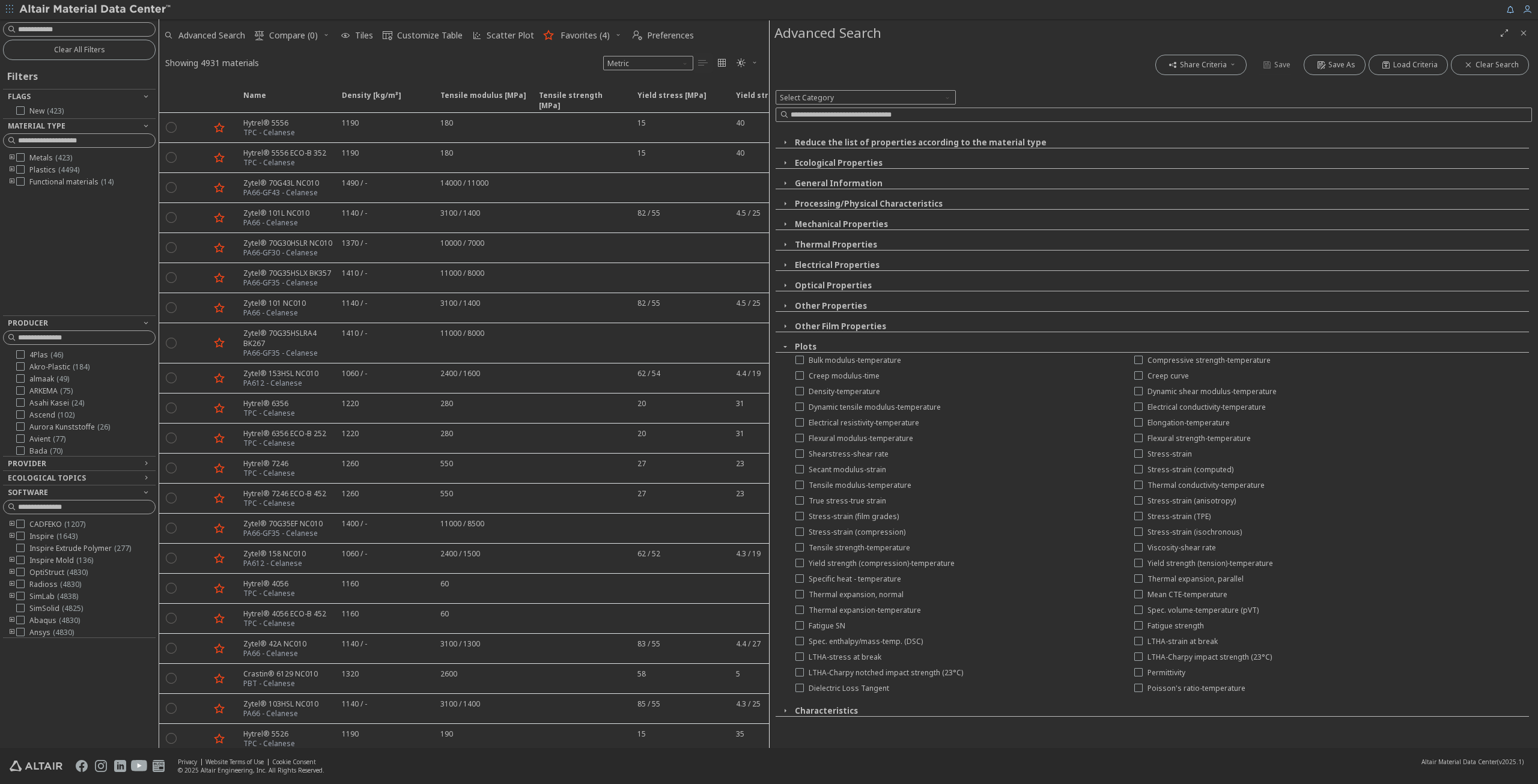
click at [10, 166] on icon "toogle group" at bounding box center [12, 170] width 9 height 10
click at [30, 181] on icon "toogle group" at bounding box center [30, 182] width 9 height 10
click at [55, 265] on icon at bounding box center [56, 265] width 9 height 9
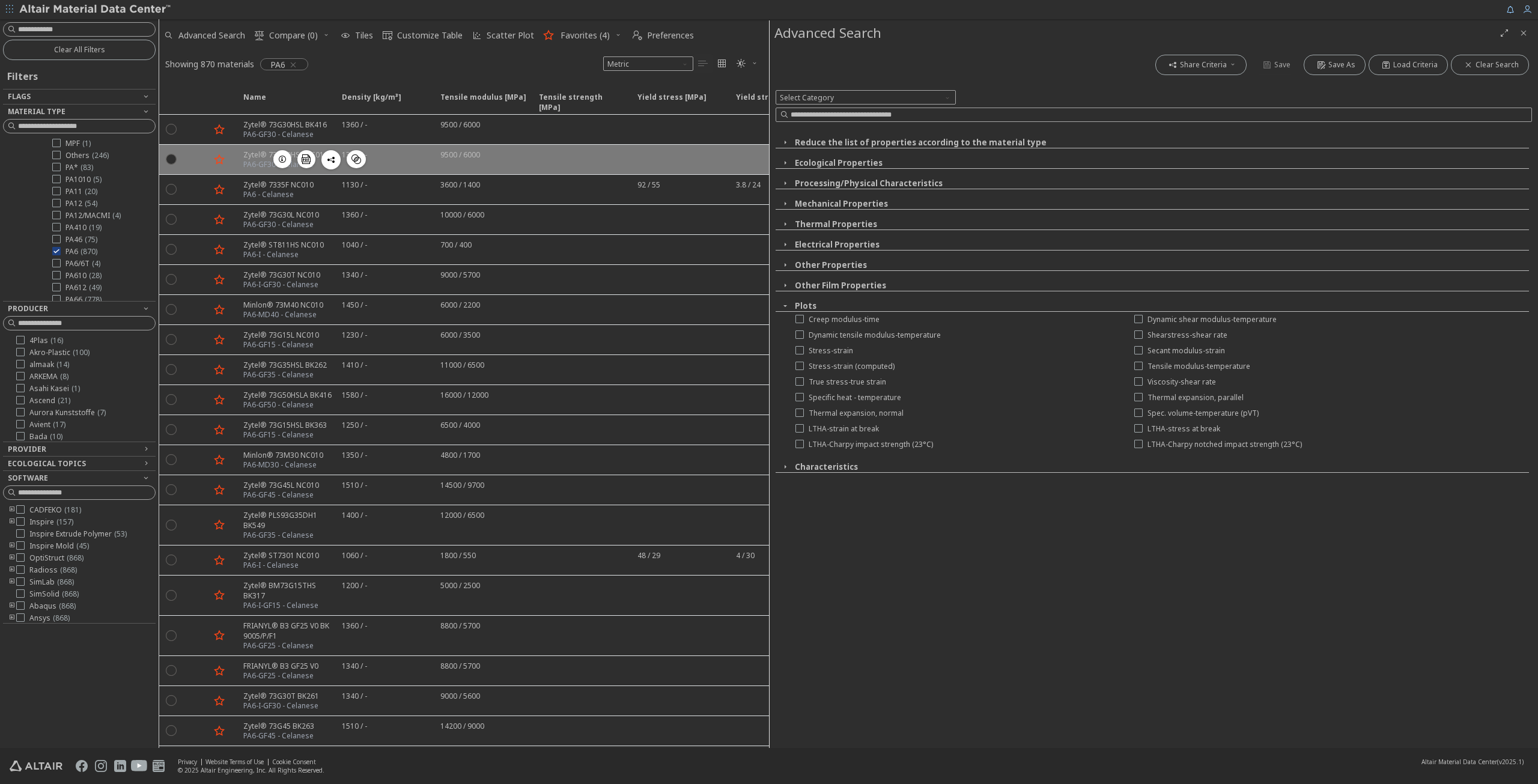
click at [257, 165] on div "PA6-GF30 - Celanese" at bounding box center [285, 165] width 85 height 10
click at [245, 163] on div "PA6-GF30 - Celanese" at bounding box center [285, 165] width 85 height 10
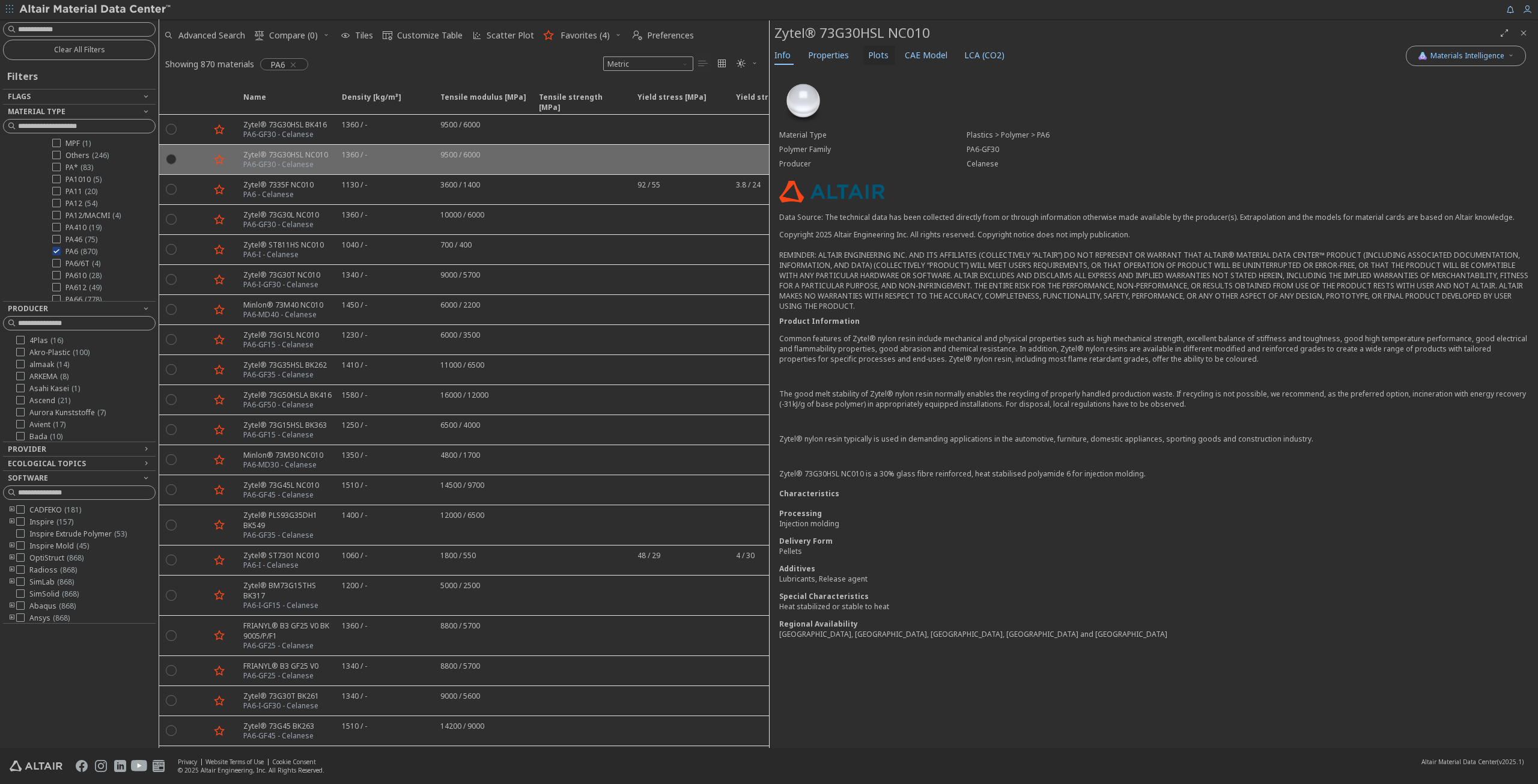
click at [871, 52] on span "Plots" at bounding box center [879, 55] width 21 height 19
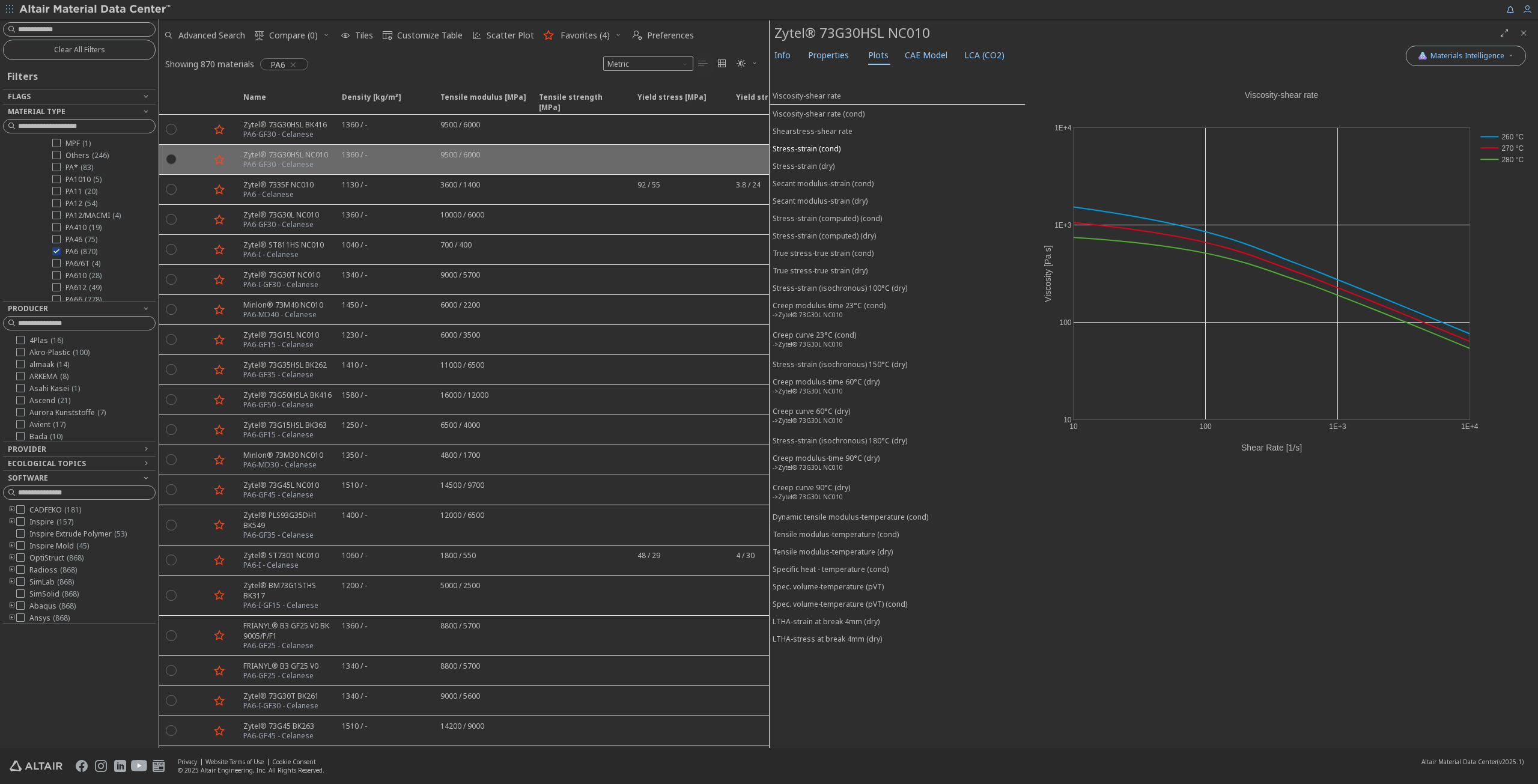
click at [821, 144] on div "Stress-strain (cond)" at bounding box center [807, 149] width 68 height 10
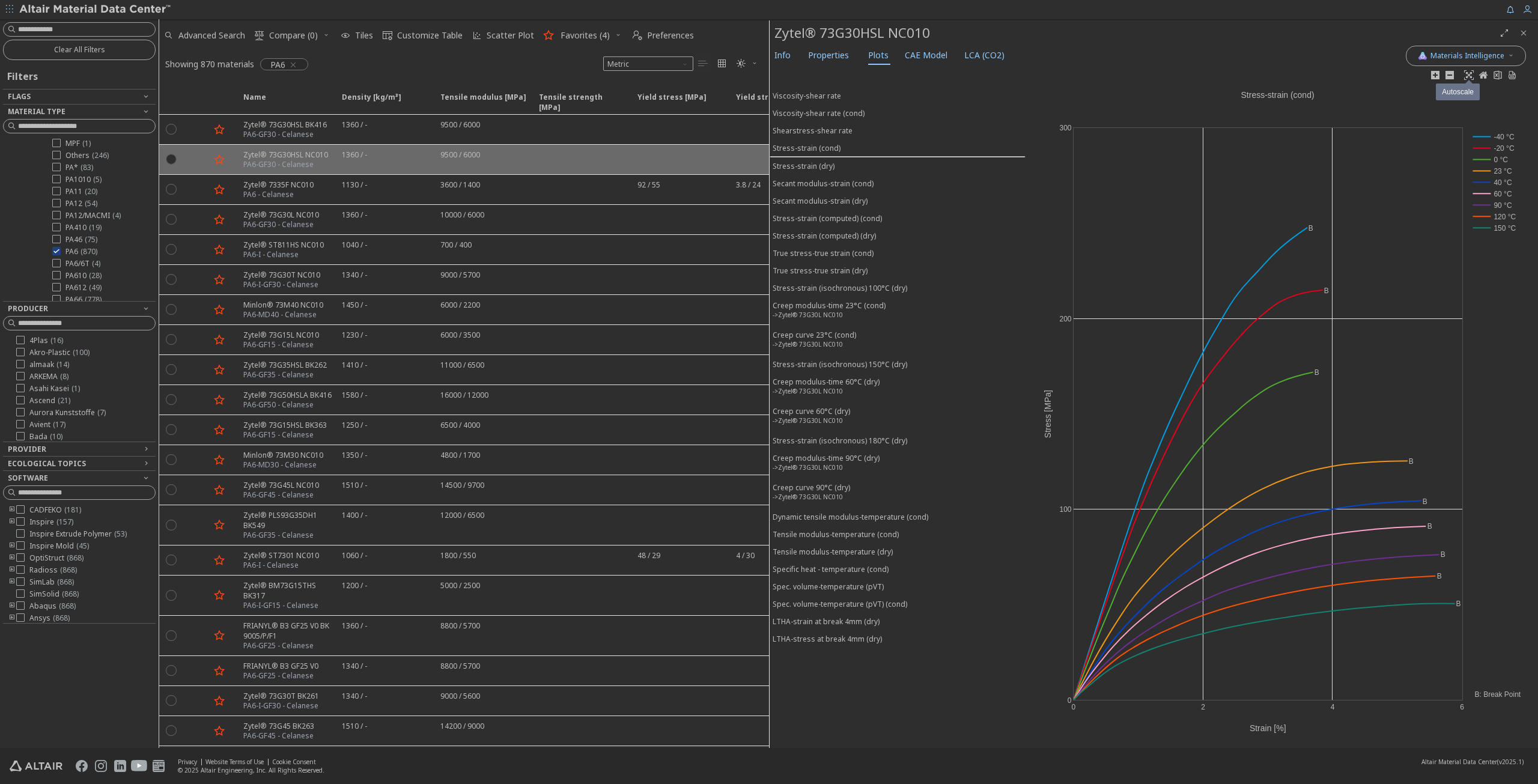
click at [1472, 76] on icon at bounding box center [1469, 75] width 10 height 10
